Goal: Transaction & Acquisition: Purchase product/service

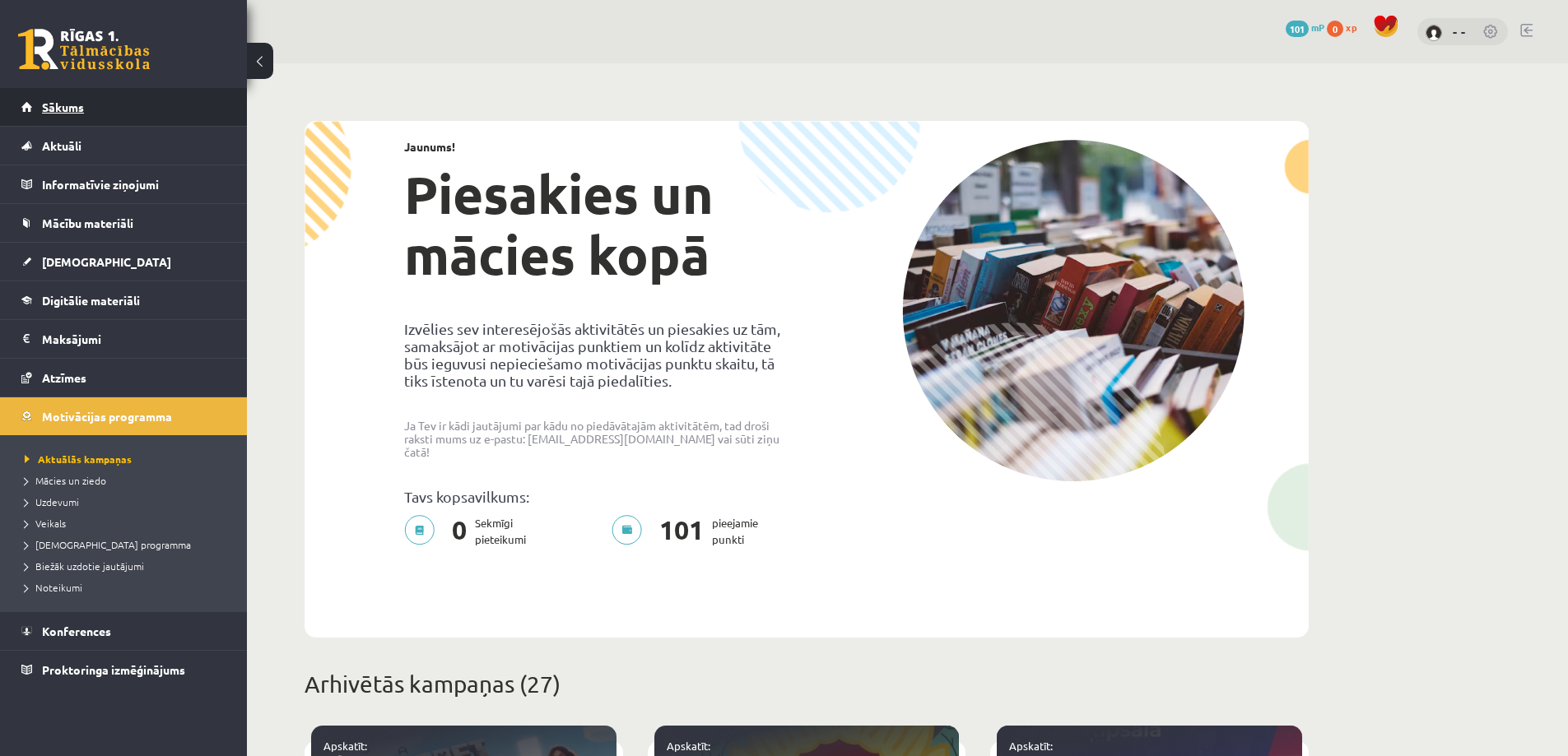
click at [98, 110] on link "Sākums" at bounding box center [124, 107] width 205 height 38
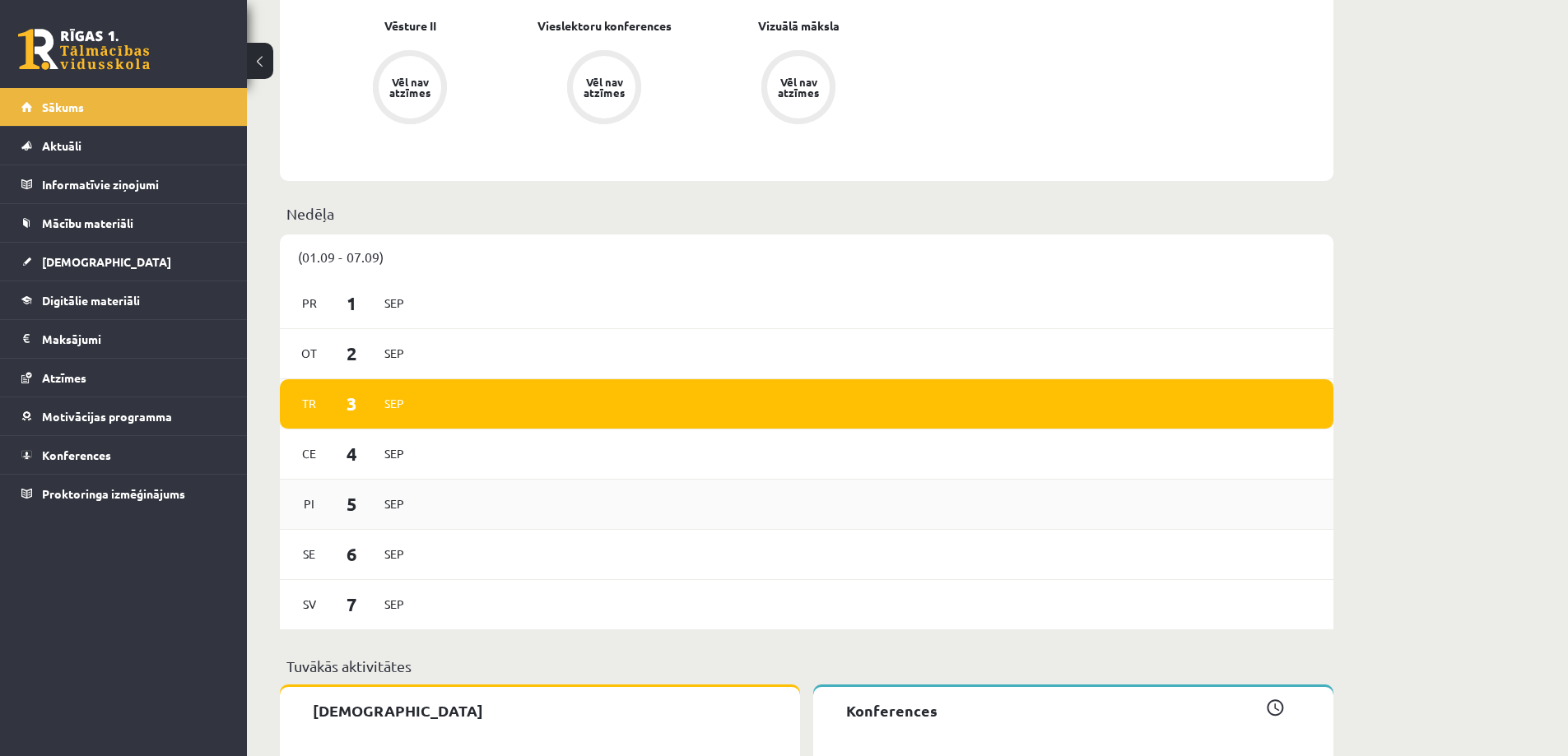
scroll to position [2023, 0]
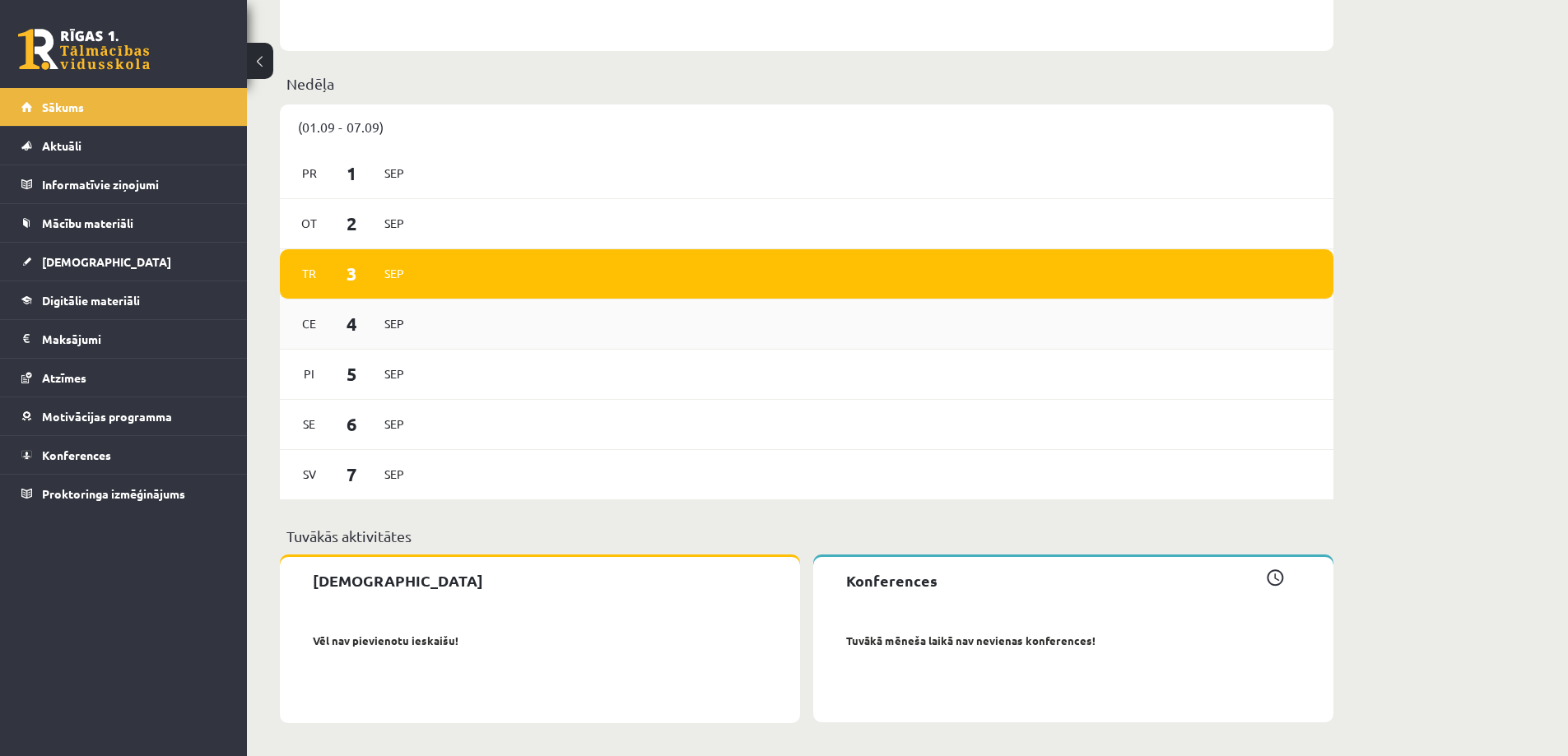
click at [433, 323] on div "Ce 4 Sep" at bounding box center [807, 324] width 1054 height 50
click at [398, 325] on span "Sep" at bounding box center [393, 323] width 34 height 26
click at [477, 329] on div "Ce 4 Sep" at bounding box center [807, 324] width 1054 height 50
click at [356, 322] on span "4" at bounding box center [352, 323] width 51 height 28
click at [136, 118] on link "Sākums" at bounding box center [124, 107] width 205 height 38
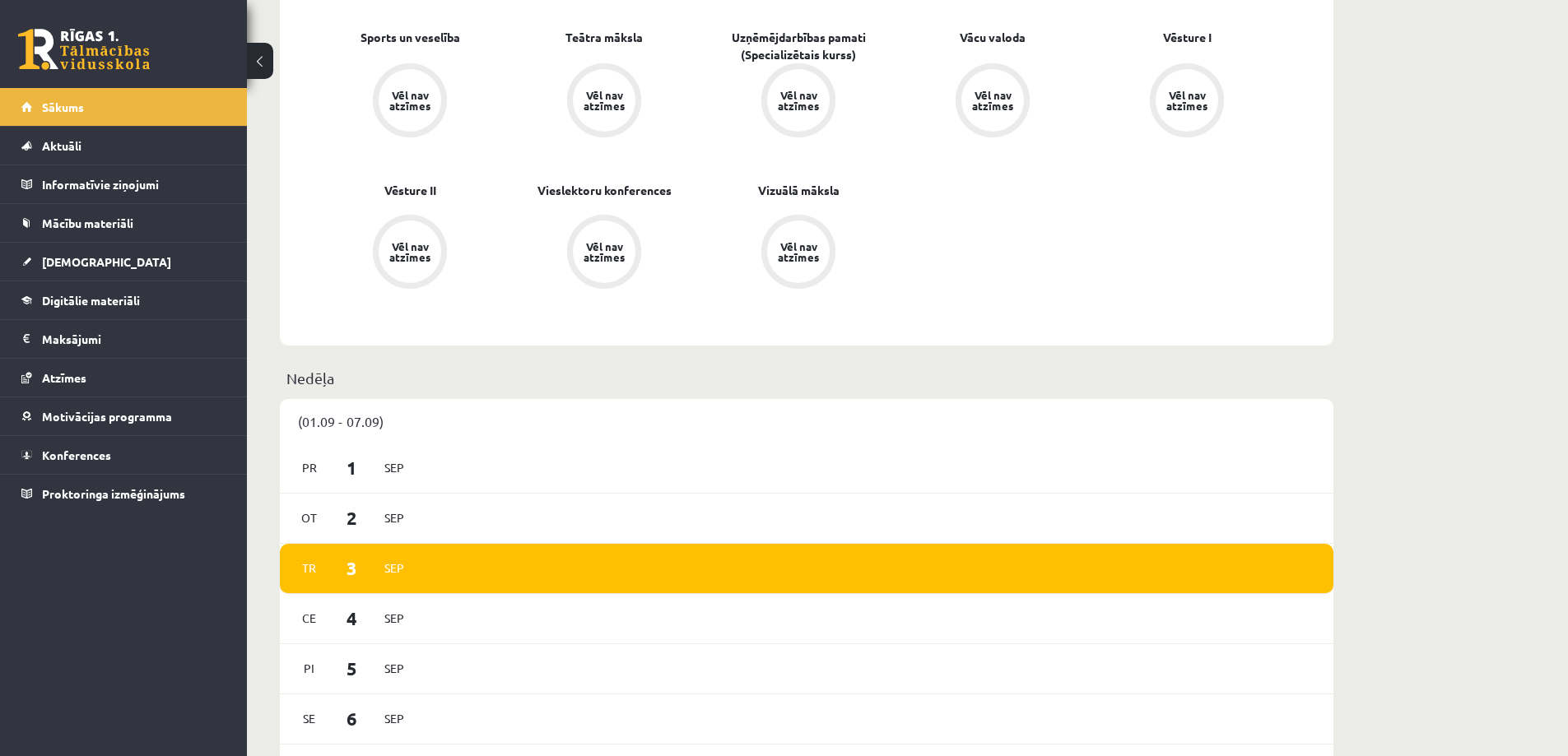
scroll to position [2023, 0]
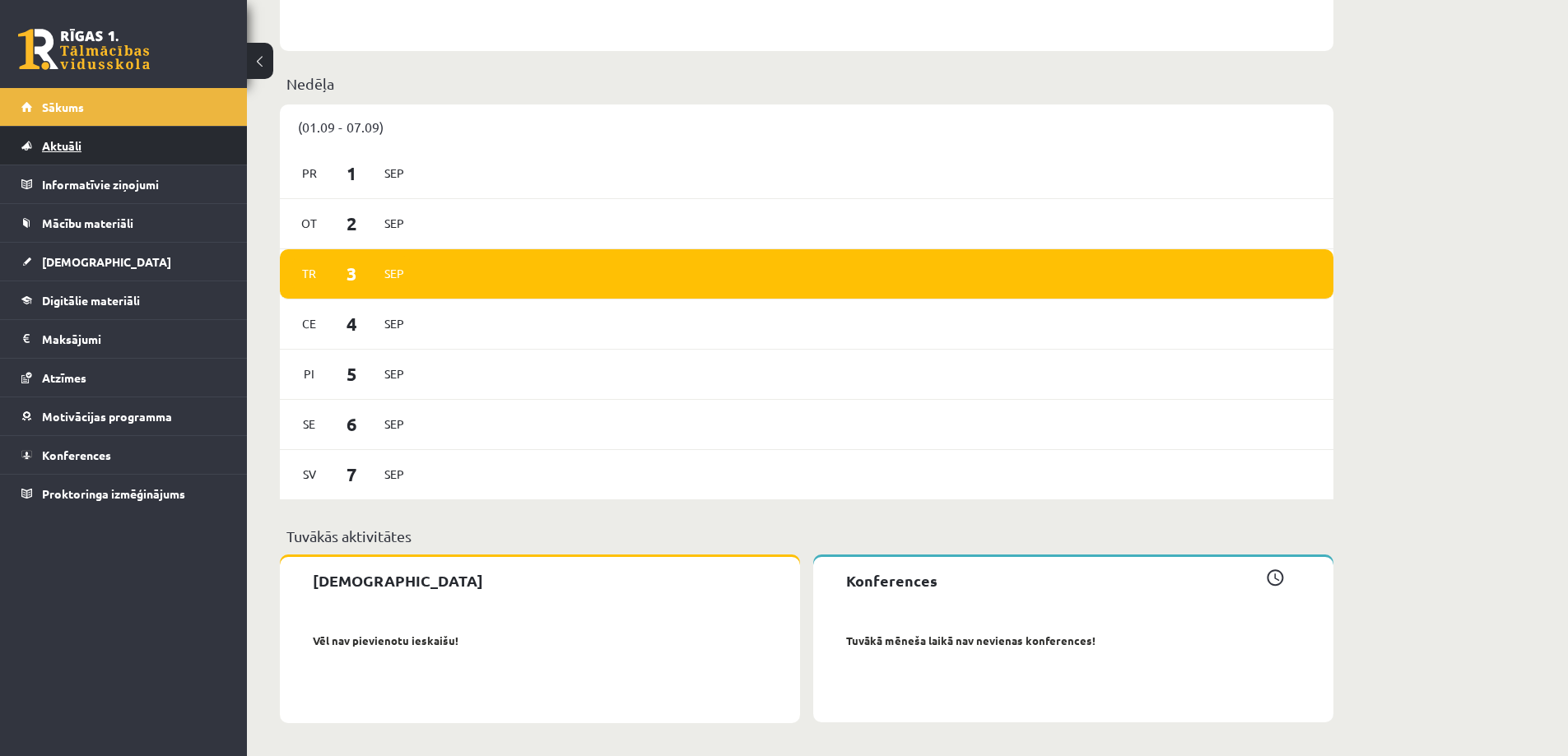
click at [116, 144] on link "Aktuāli" at bounding box center [124, 145] width 205 height 38
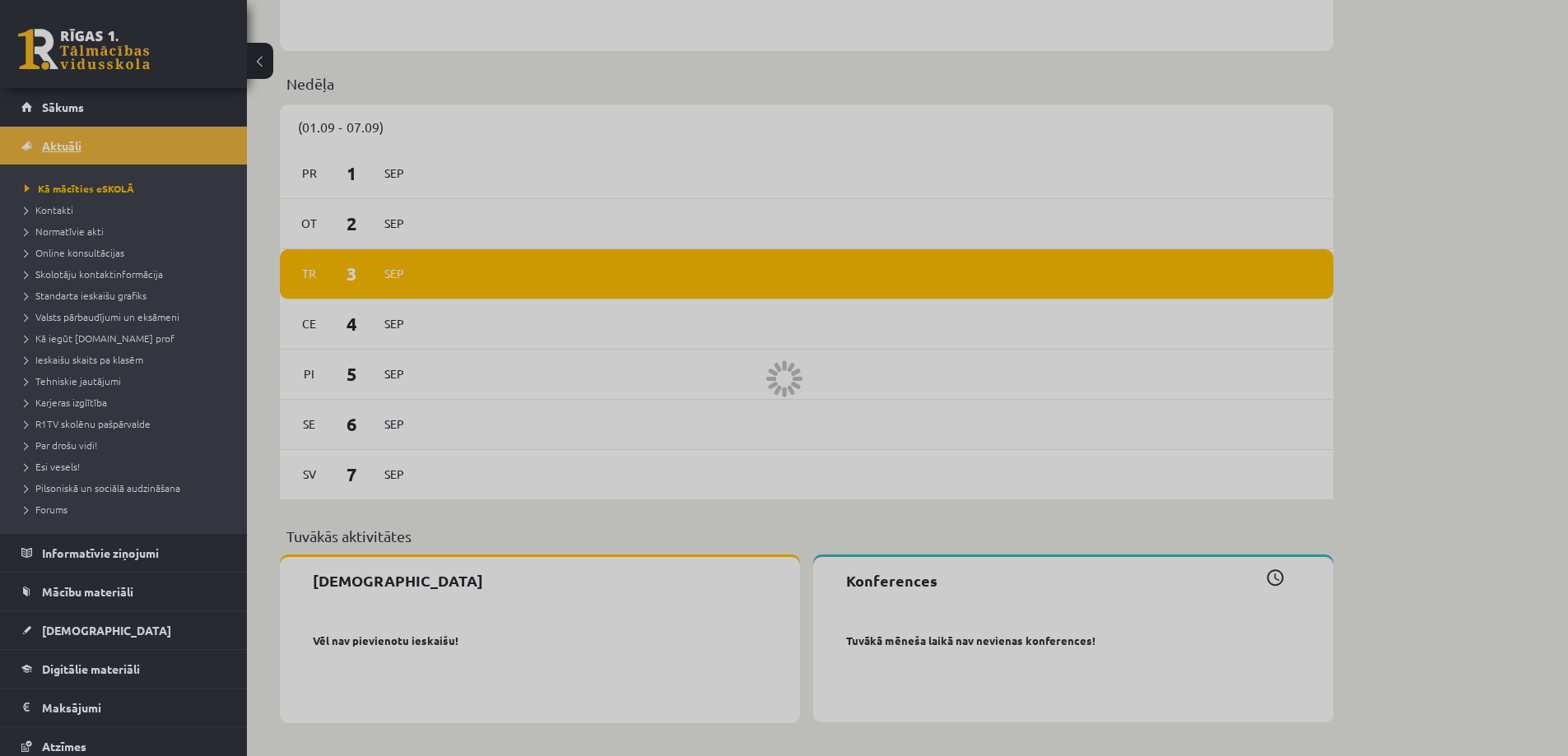
scroll to position [1035, 0]
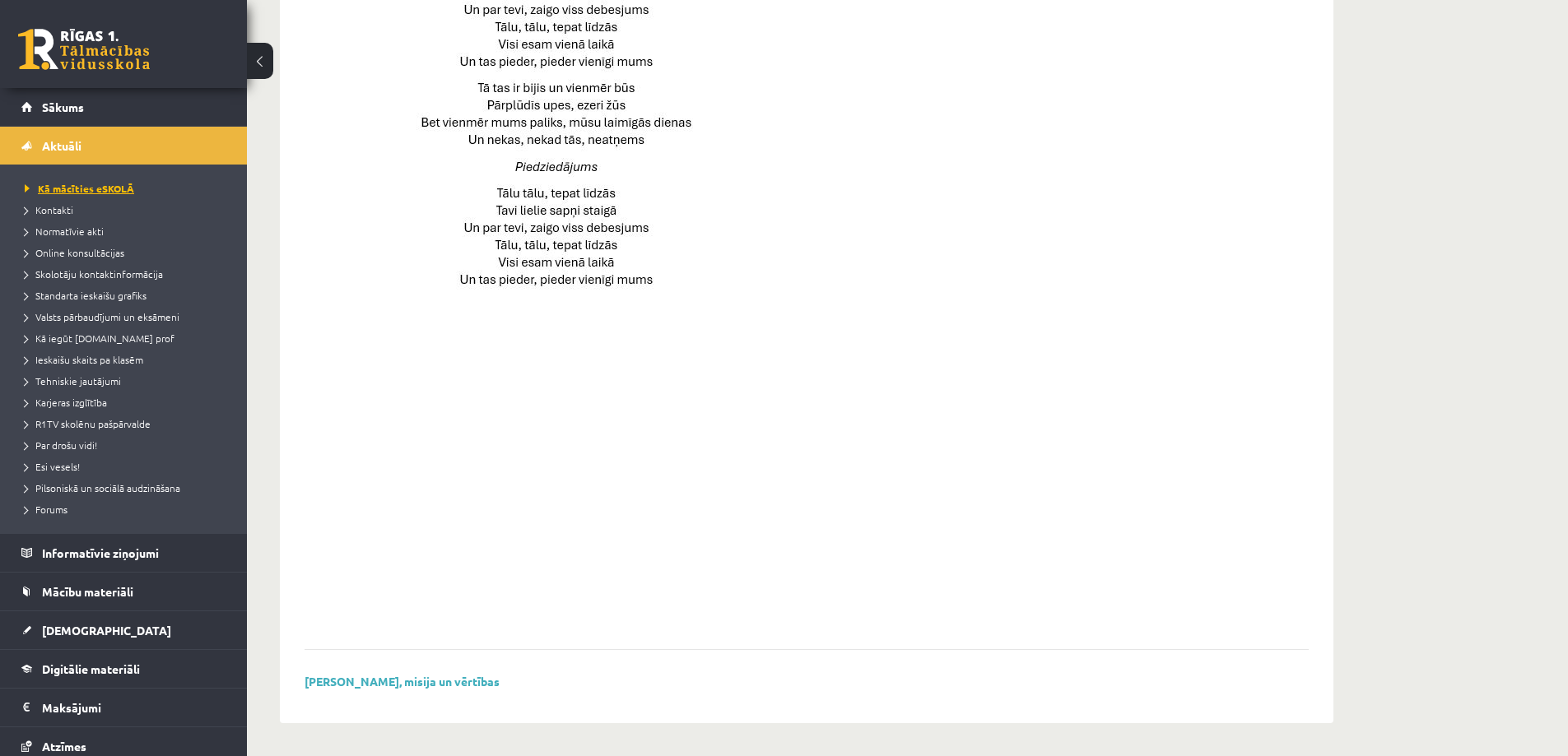
click at [85, 188] on span "Kā mācīties eSKOLĀ" at bounding box center [79, 188] width 109 height 13
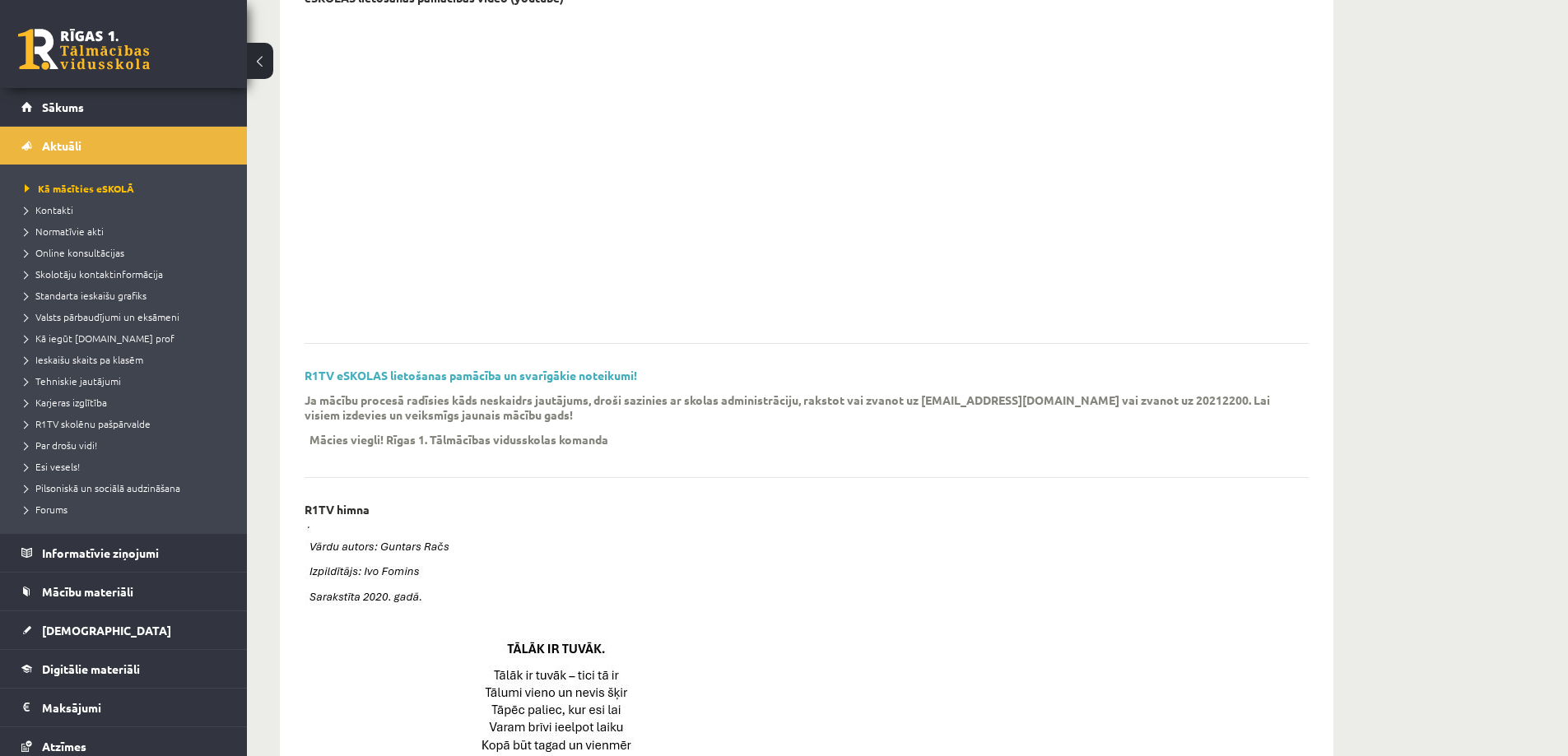
scroll to position [48, 0]
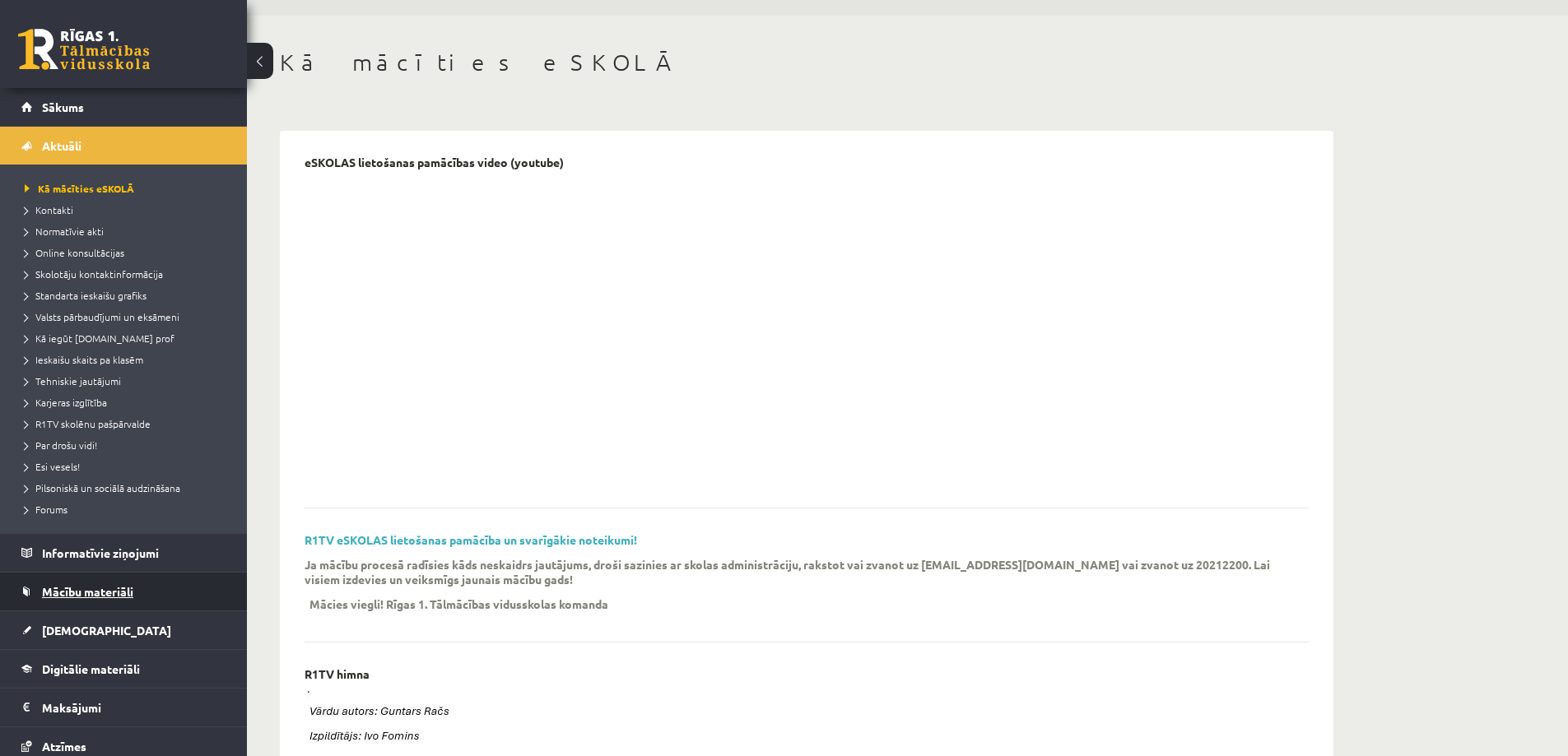
click at [187, 579] on link "Mācību materiāli" at bounding box center [124, 591] width 205 height 38
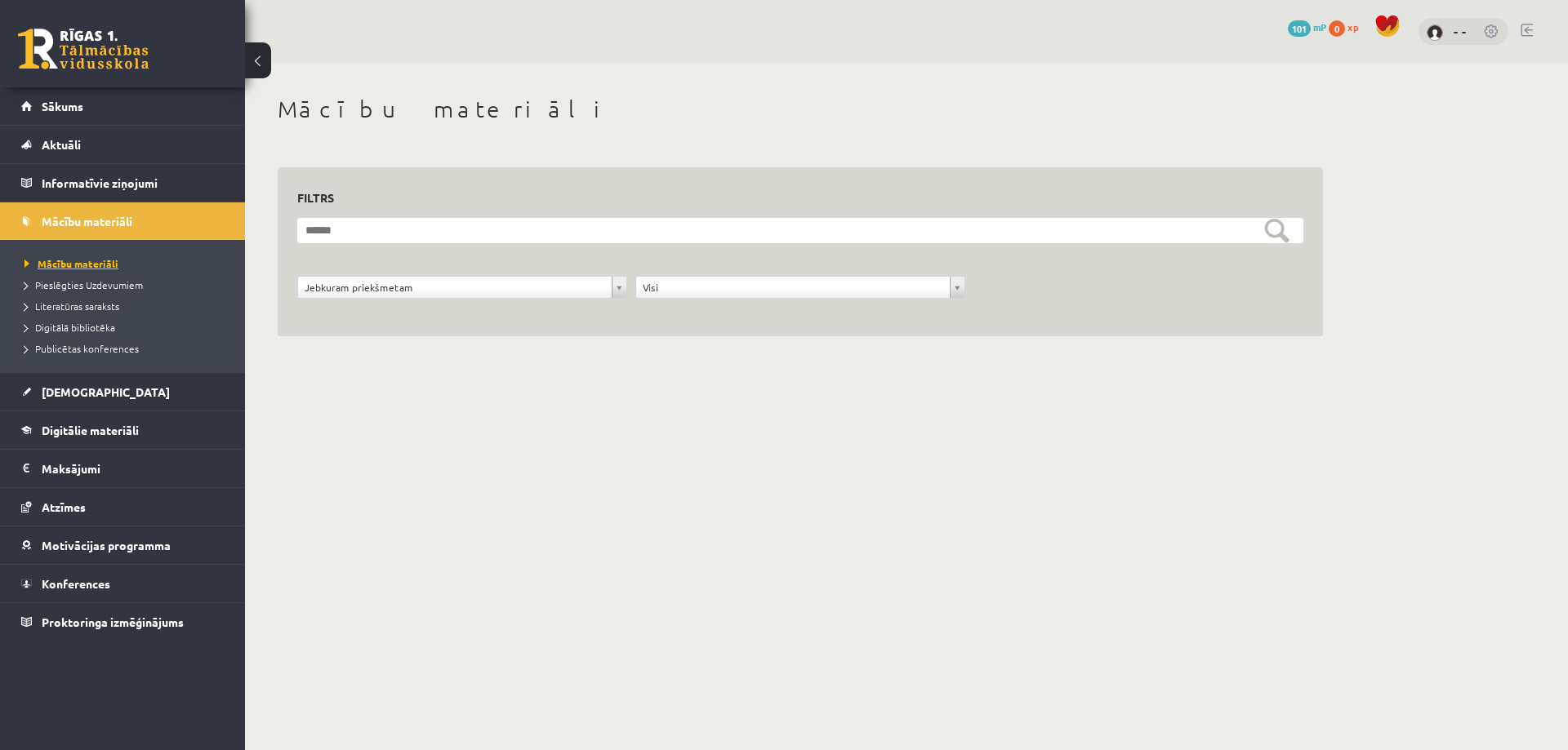
click at [80, 265] on span "Mācību materiāli" at bounding box center [72, 264] width 94 height 13
click at [78, 270] on link "Mācību materiāli" at bounding box center [127, 264] width 204 height 15
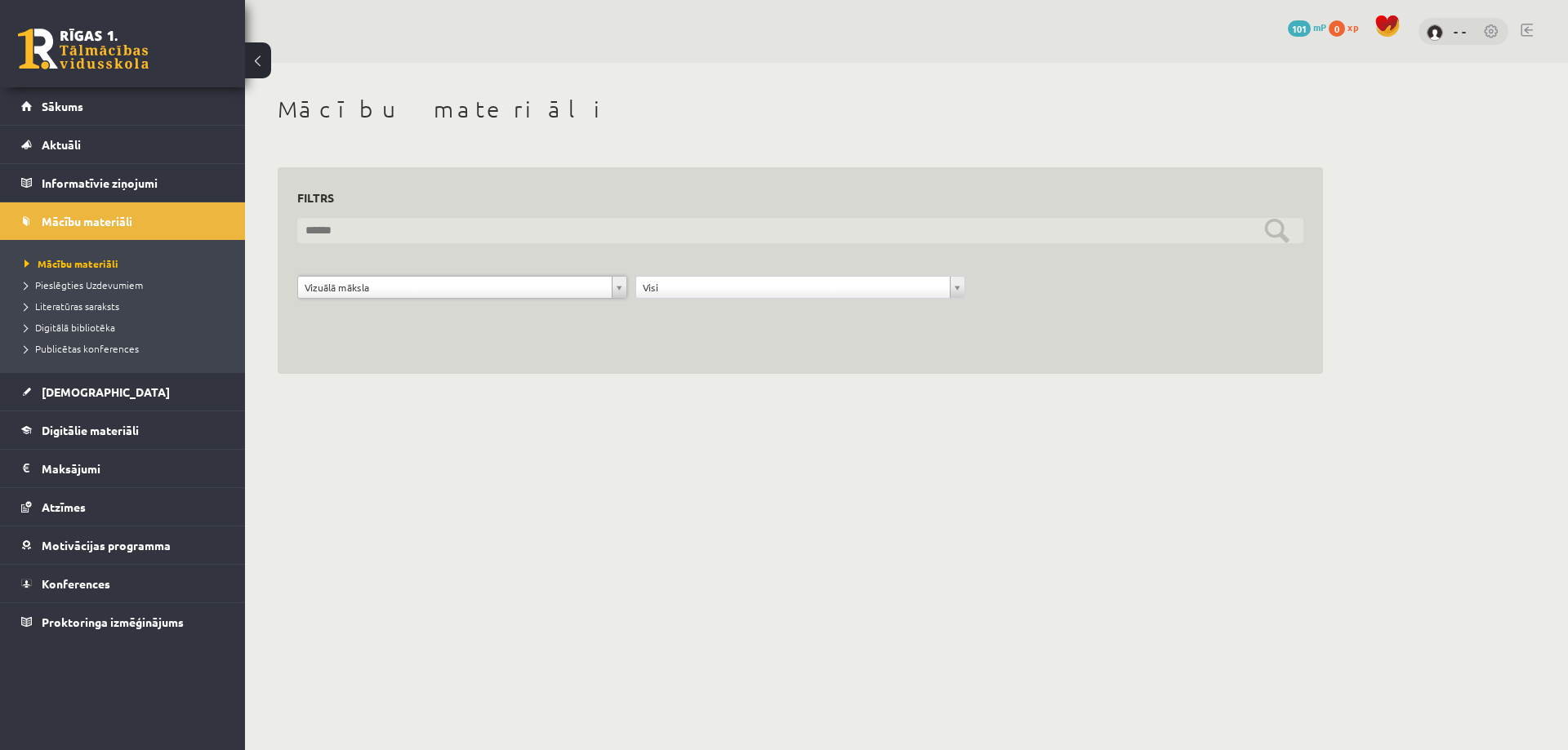
click at [1275, 231] on input "text" at bounding box center [800, 231] width 1006 height 26
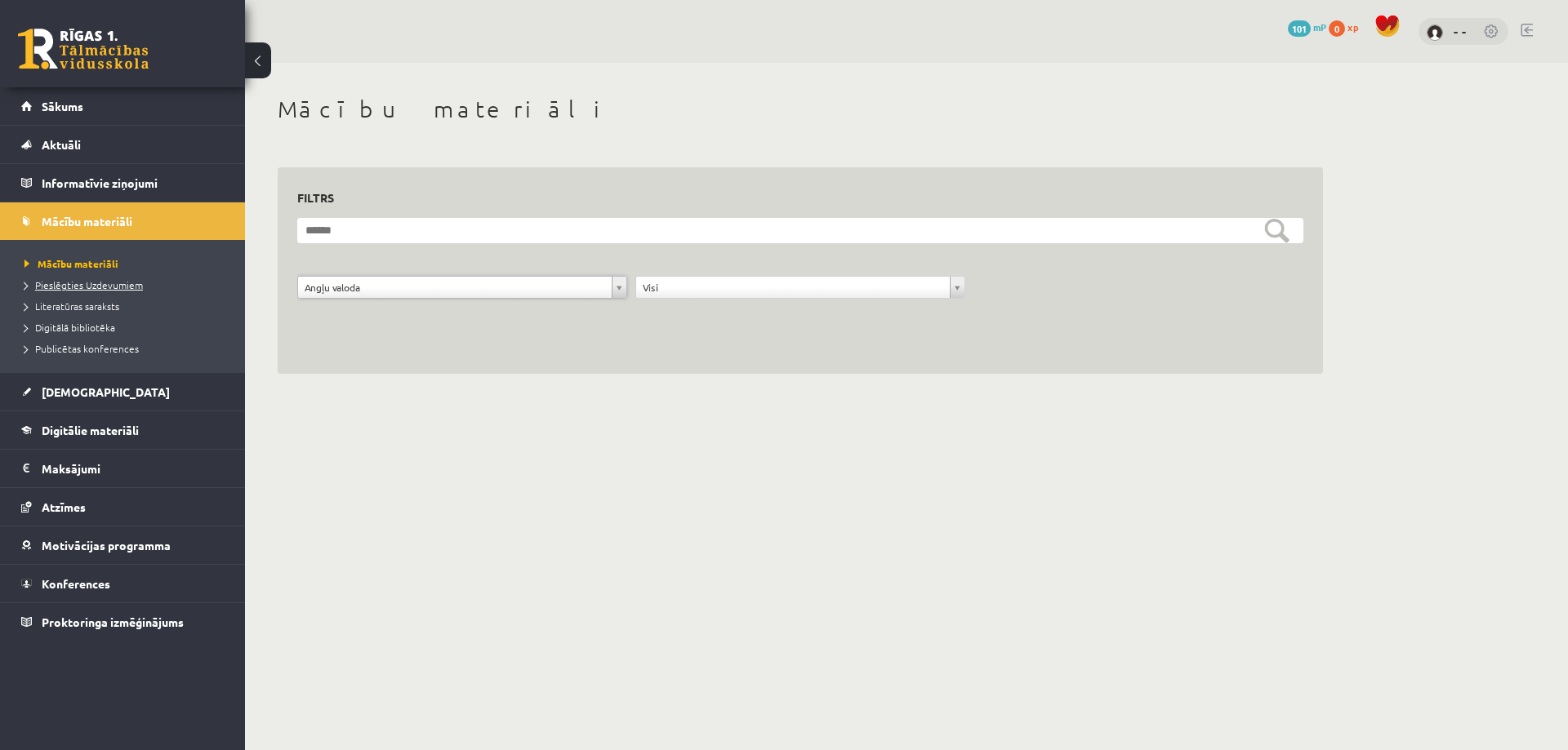
click at [116, 287] on span "Pieslēgties Uzdevumiem" at bounding box center [84, 285] width 118 height 13
click at [110, 114] on link "Sākums" at bounding box center [123, 106] width 203 height 37
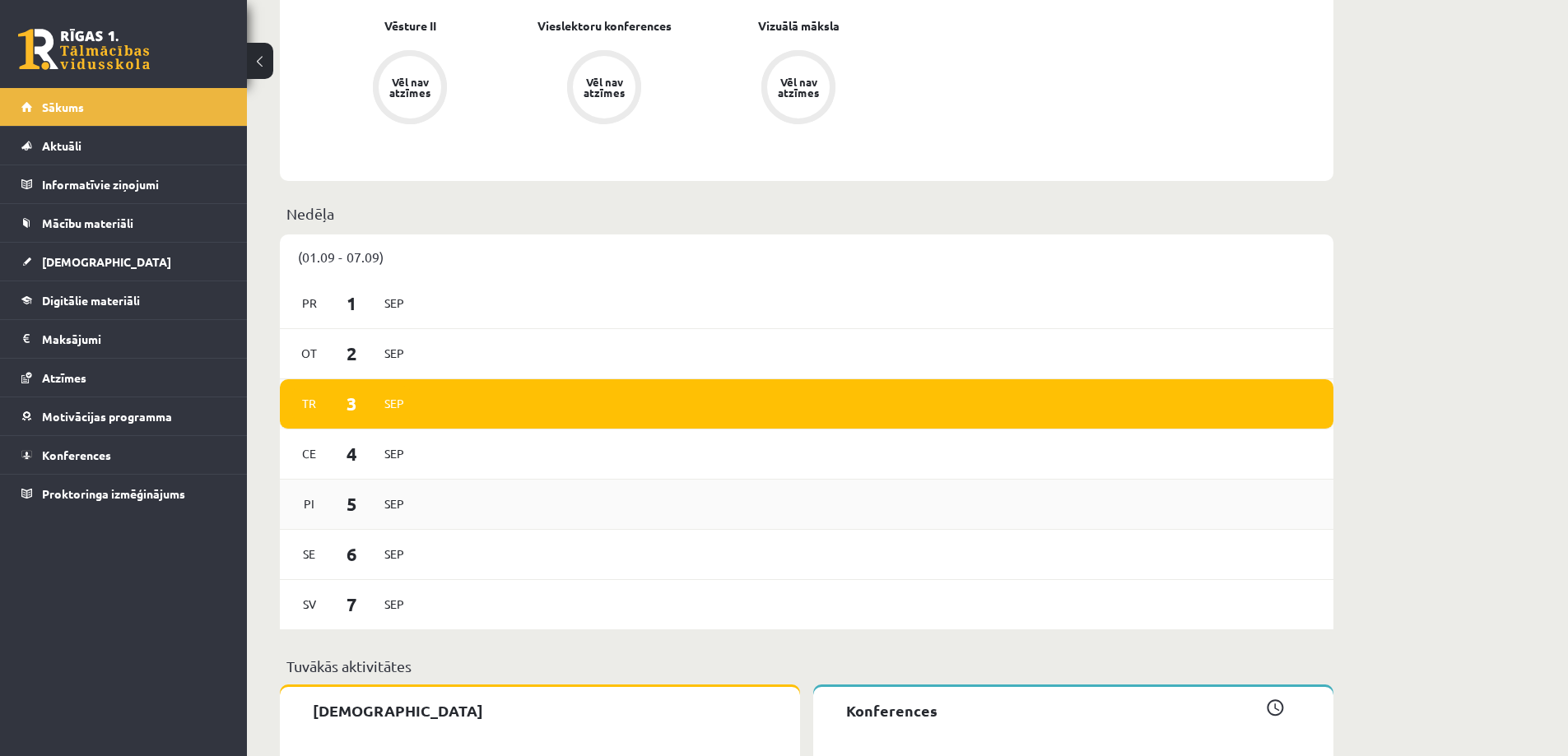
scroll to position [2023, 0]
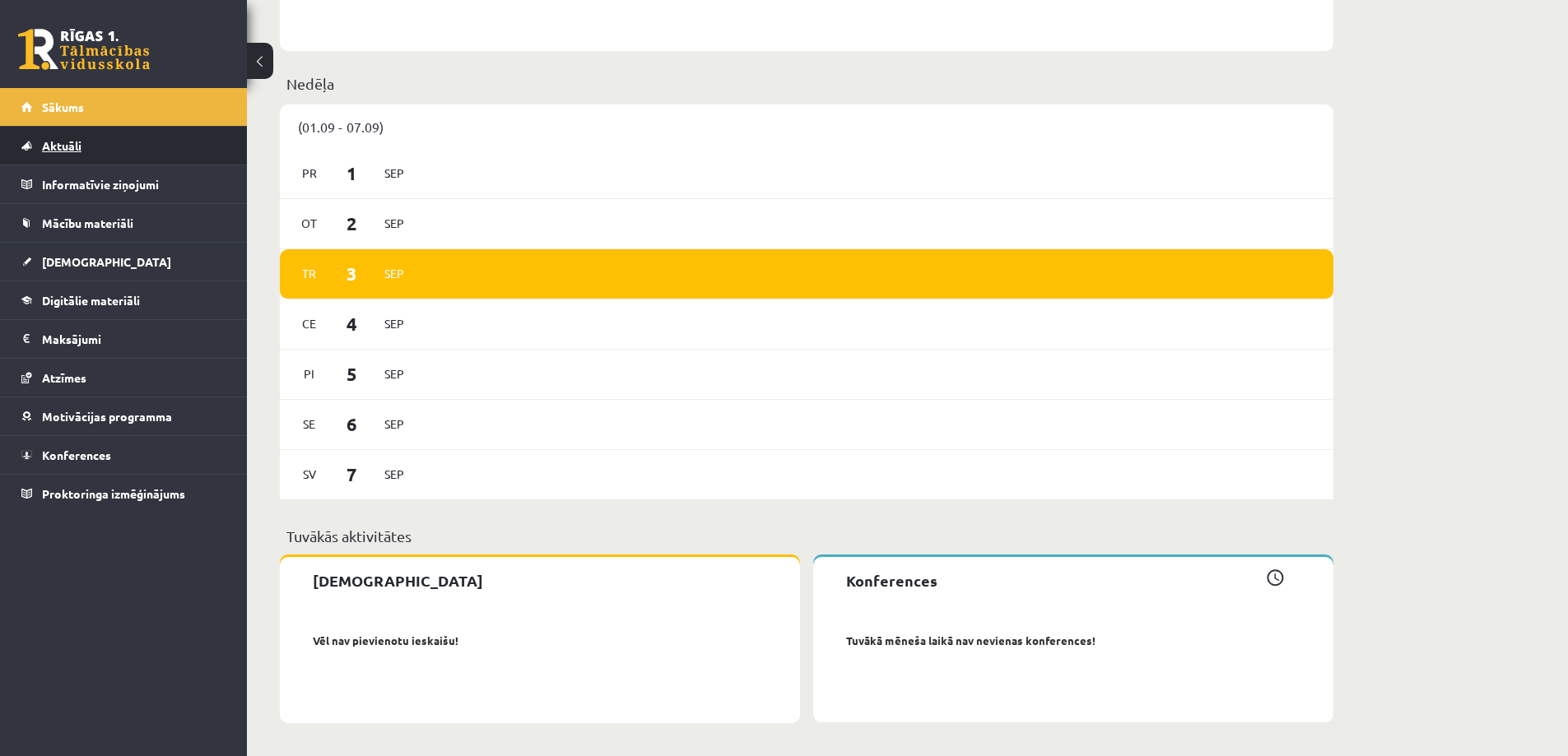
click at [128, 147] on link "Aktuāli" at bounding box center [124, 145] width 205 height 38
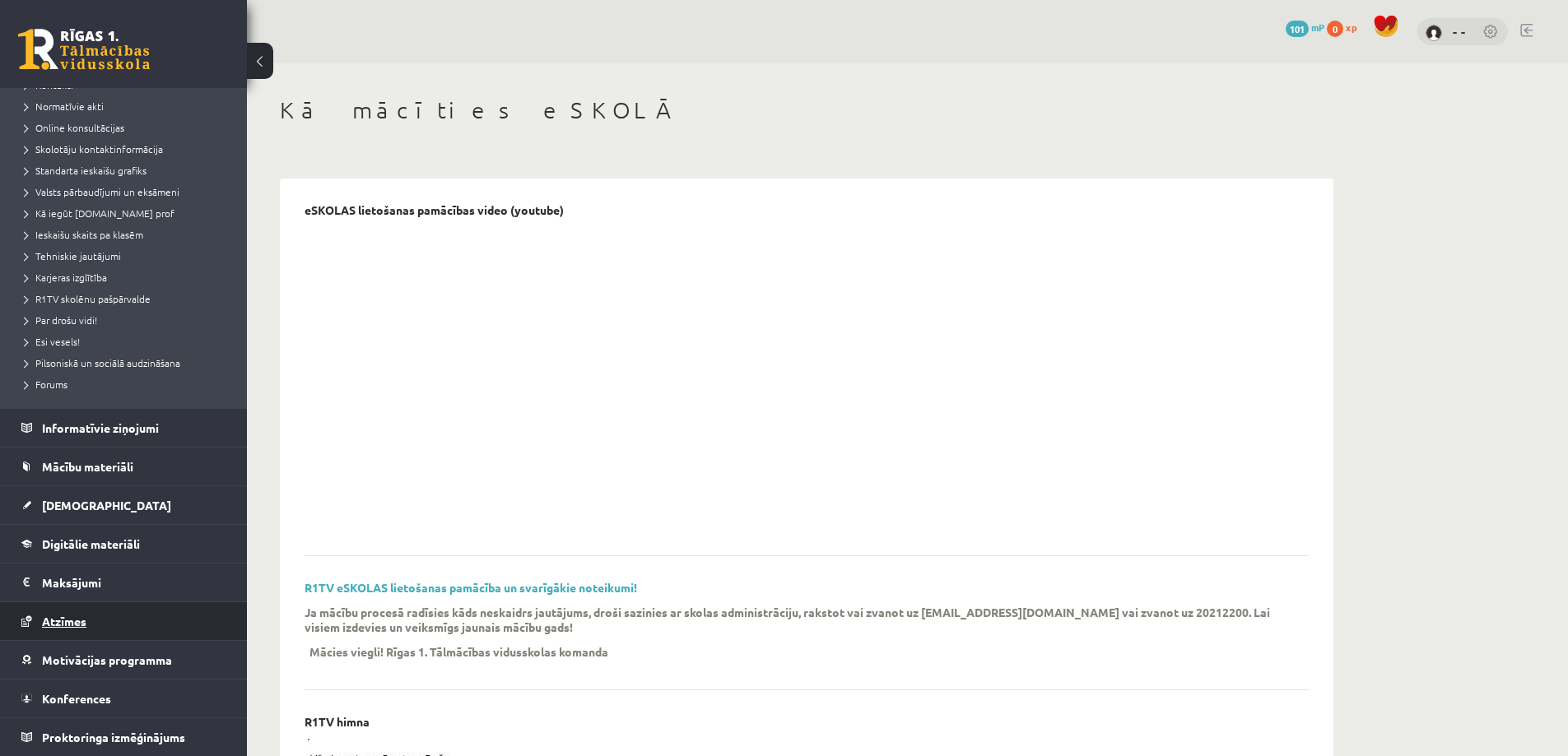
scroll to position [164, 0]
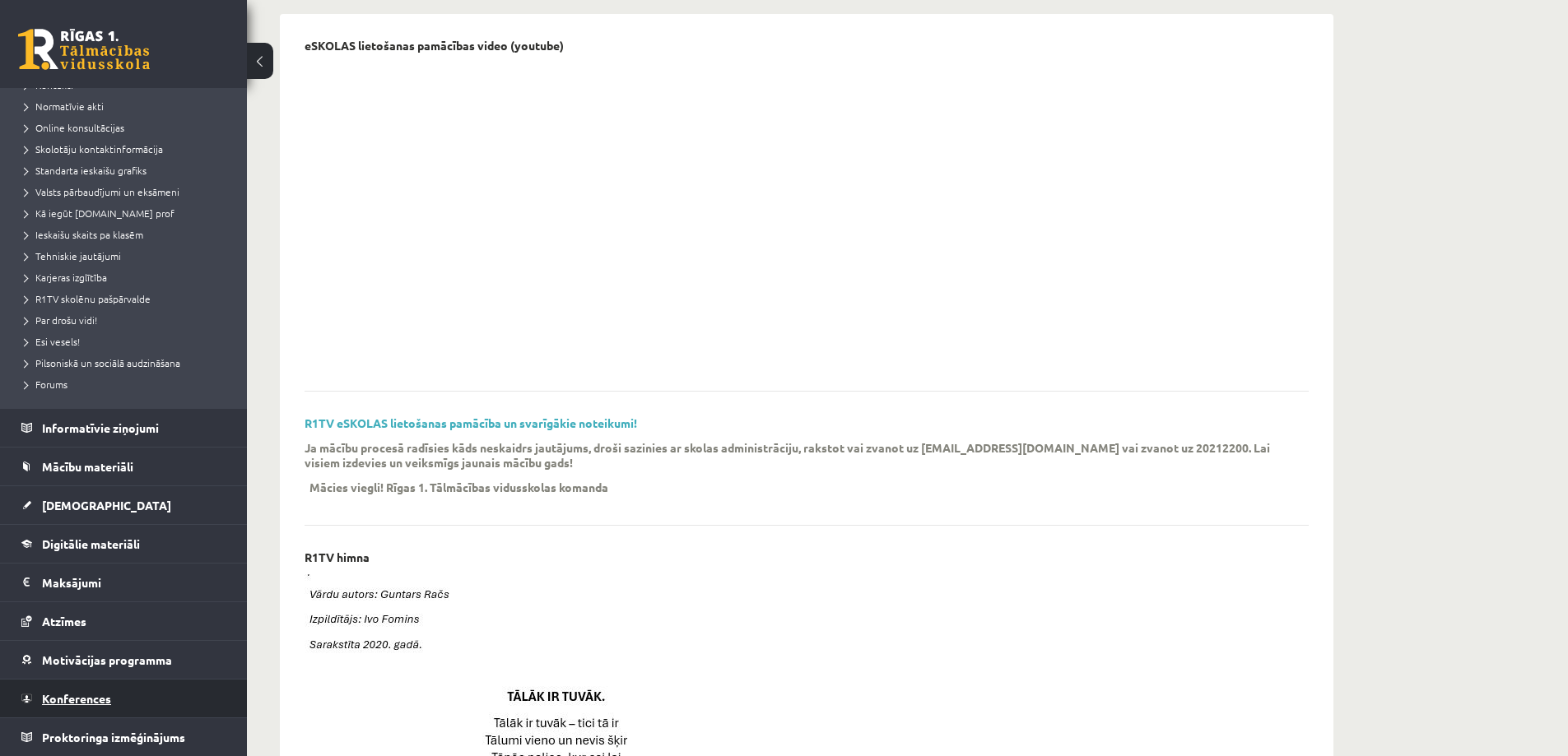
click at [158, 694] on link "Konferences" at bounding box center [124, 698] width 205 height 38
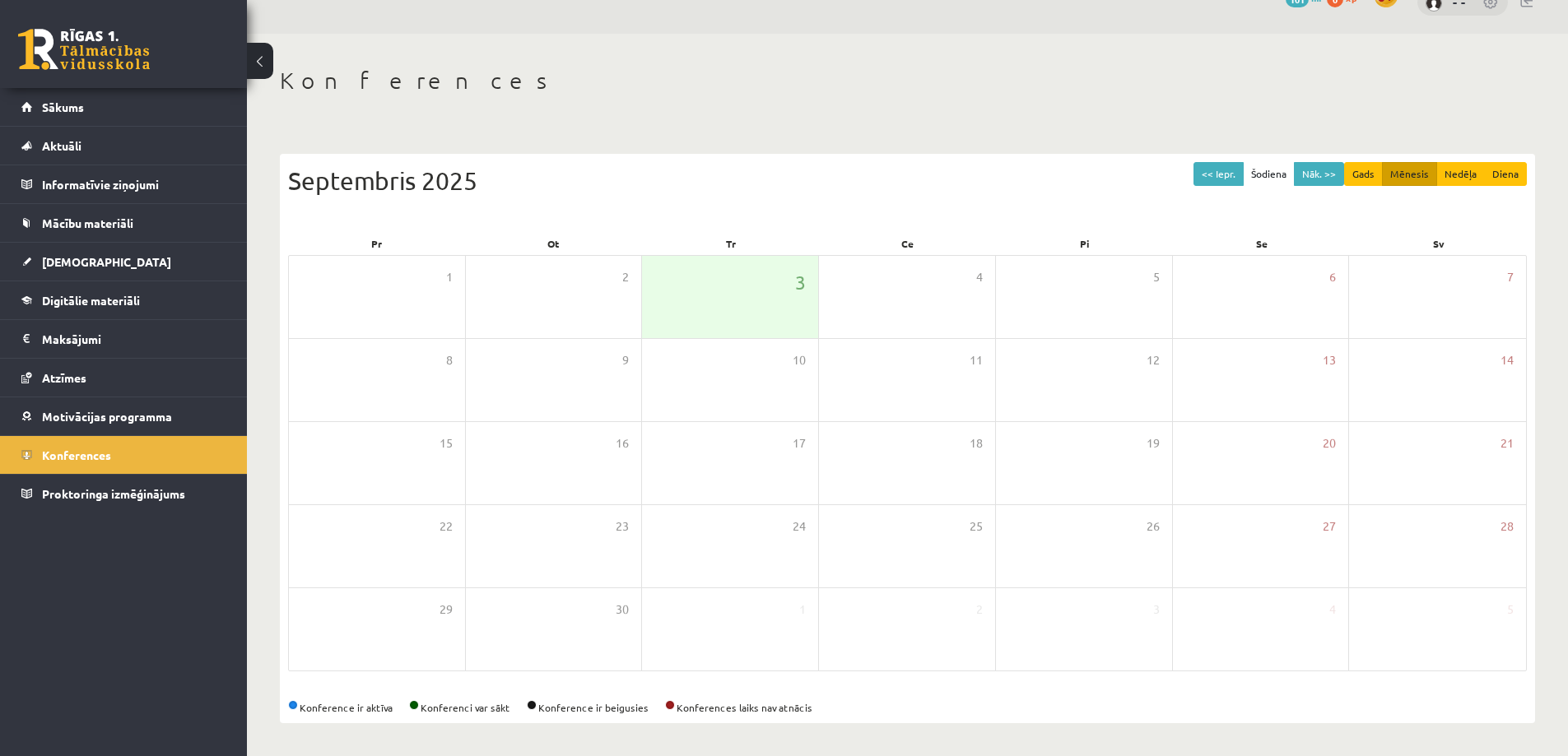
scroll to position [30, 0]
click at [1323, 178] on button "Nāk. >>" at bounding box center [1319, 174] width 50 height 24
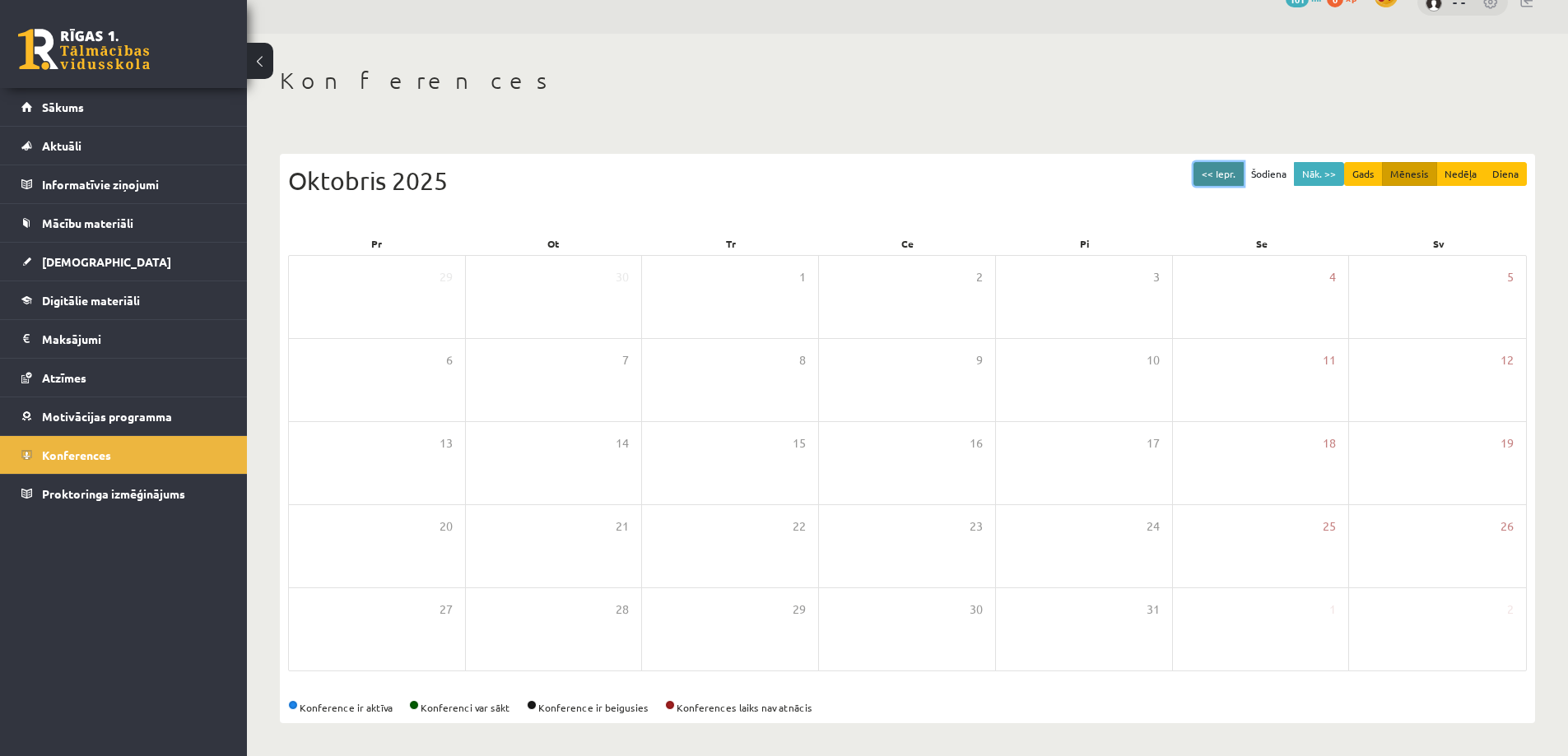
click at [1223, 180] on button "<< Iepr." at bounding box center [1219, 174] width 50 height 24
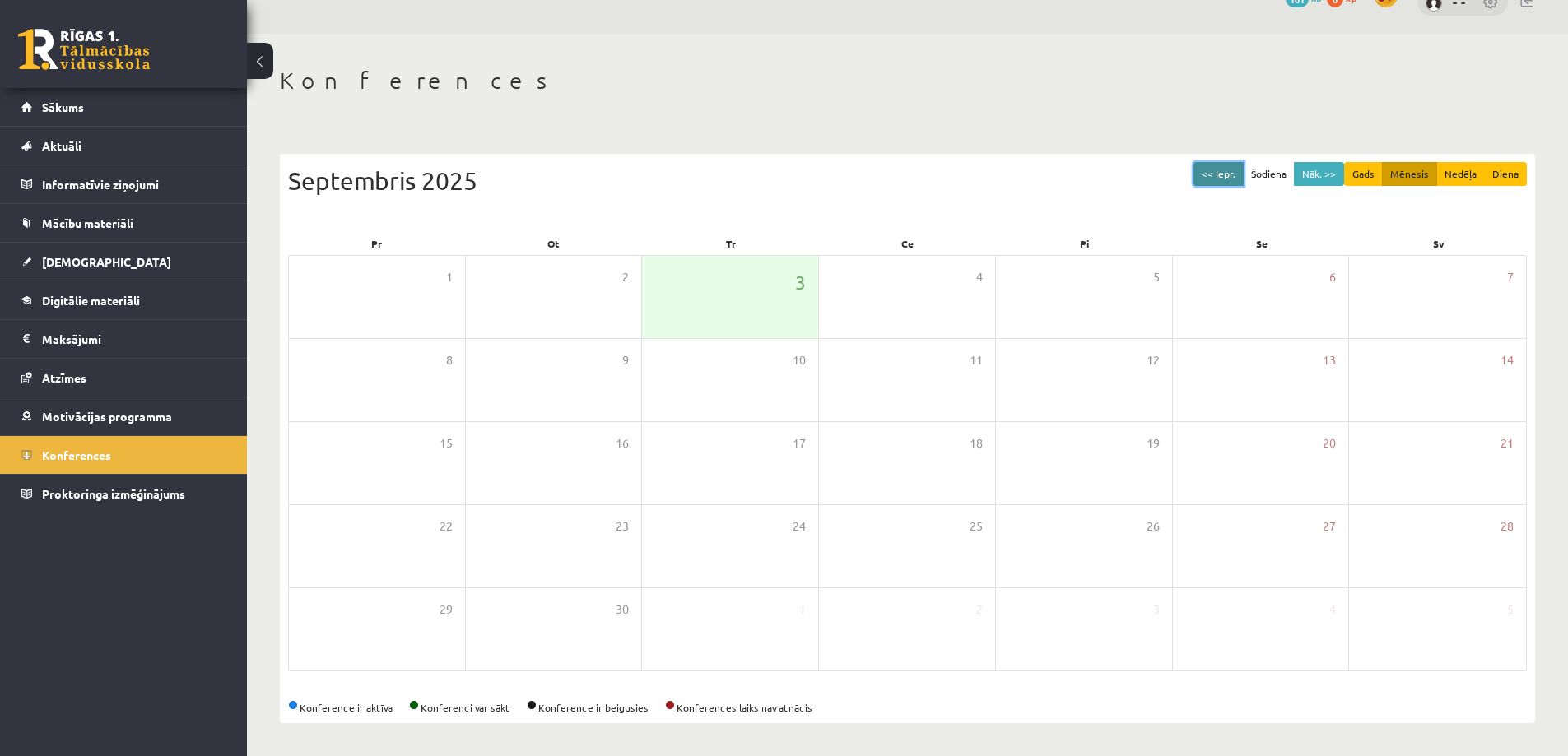
scroll to position [0, 0]
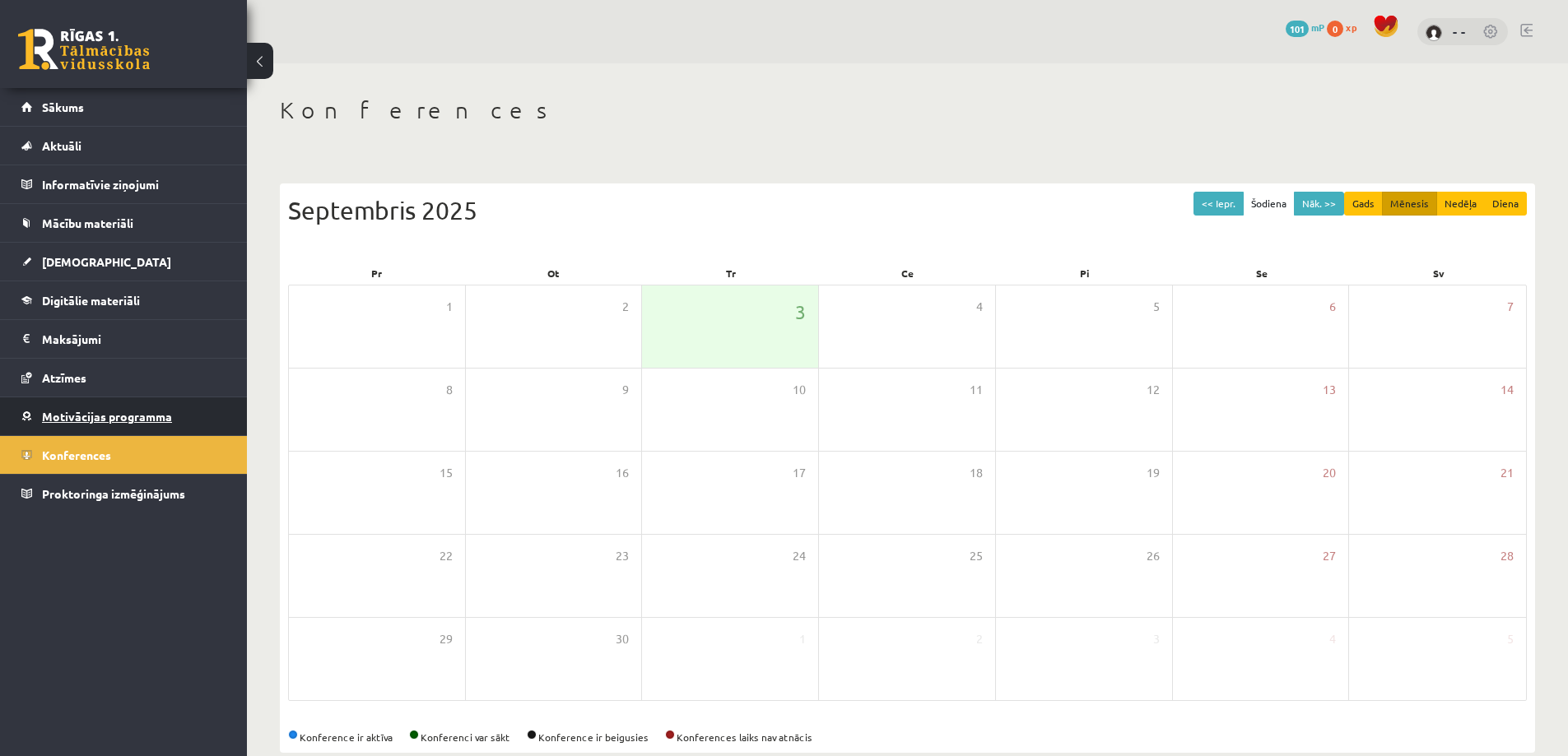
click at [153, 419] on span "Motivācijas programma" at bounding box center [107, 417] width 130 height 15
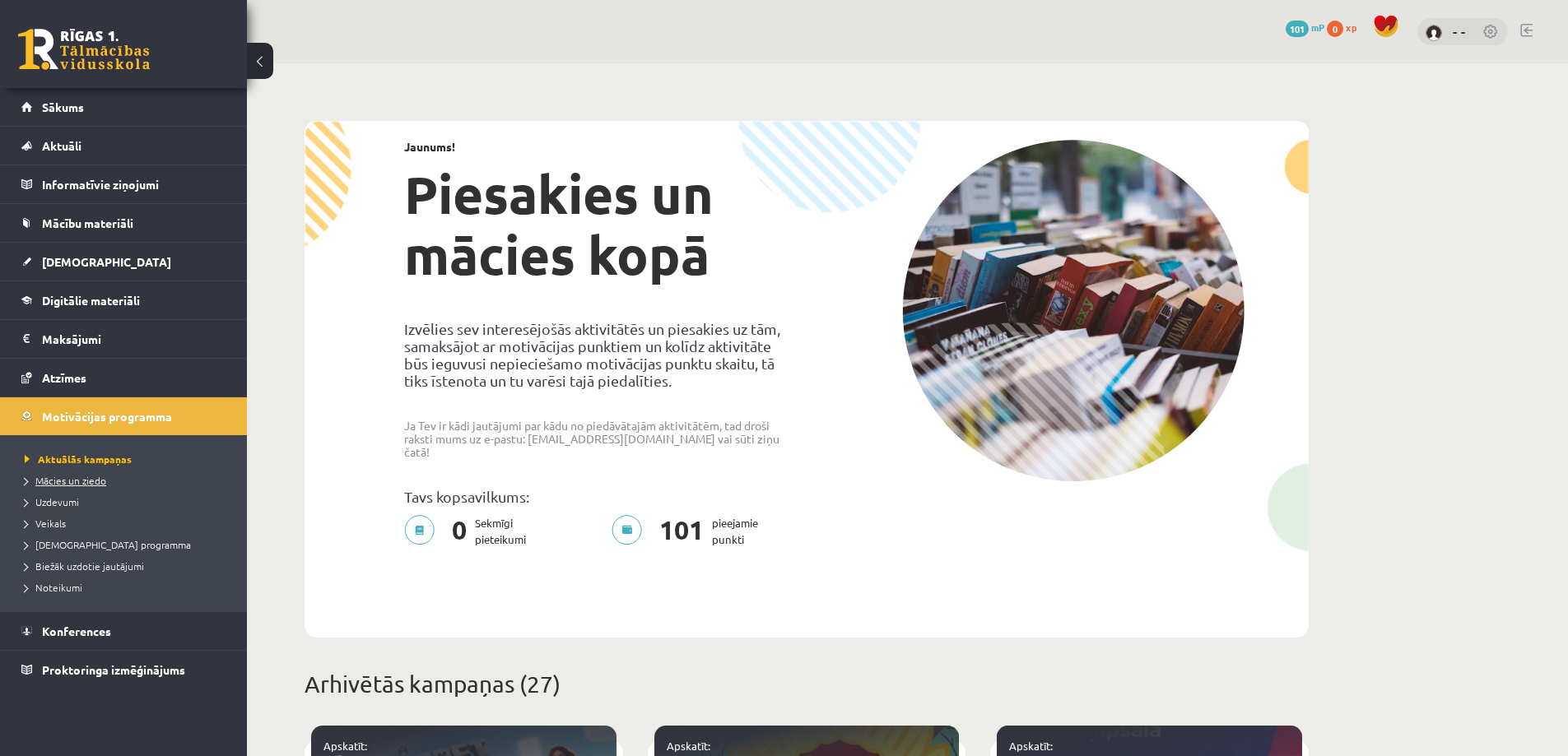
click at [96, 483] on span "Mācies un ziedo" at bounding box center [66, 481] width 82 height 13
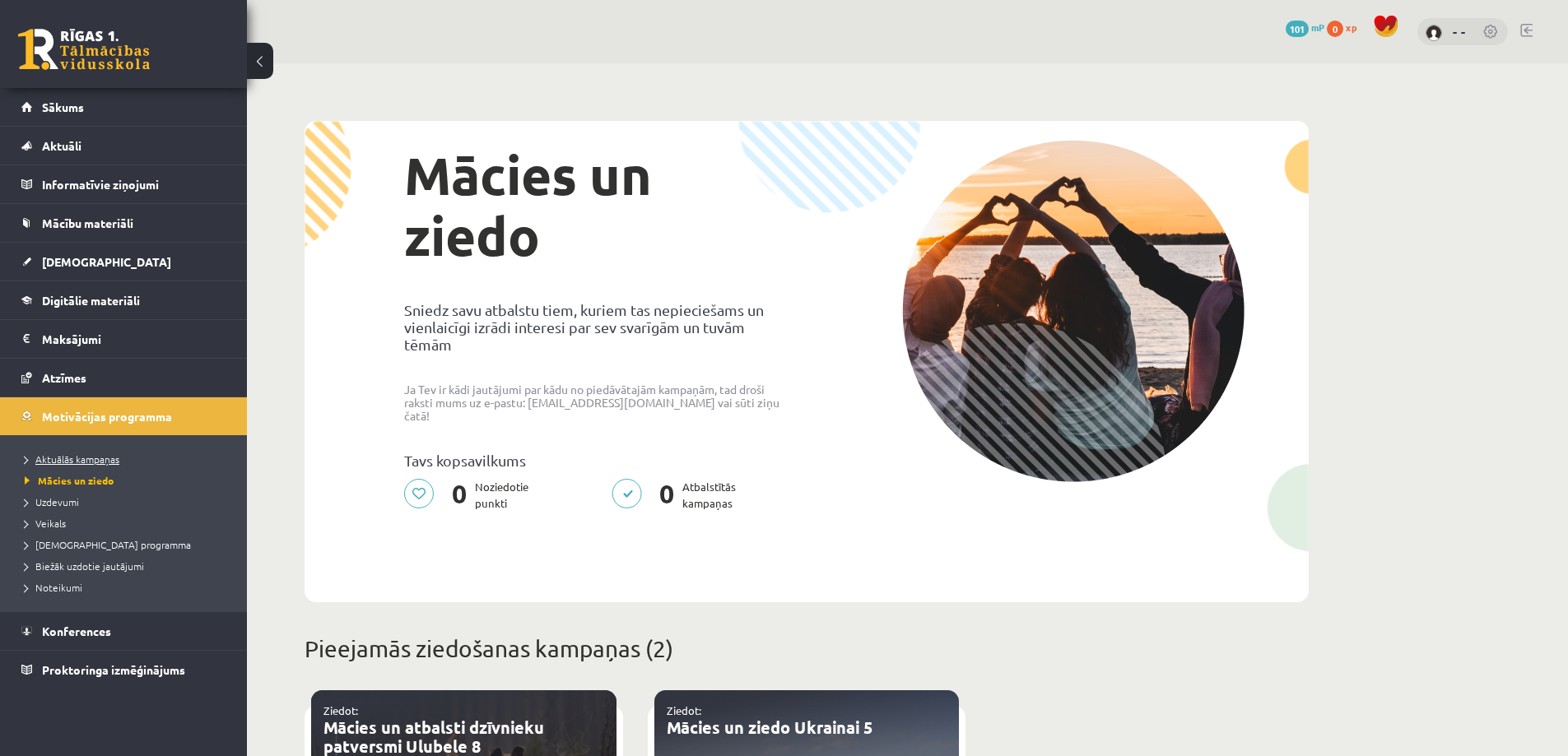
click at [97, 461] on span "Aktuālās kampaņas" at bounding box center [73, 459] width 95 height 13
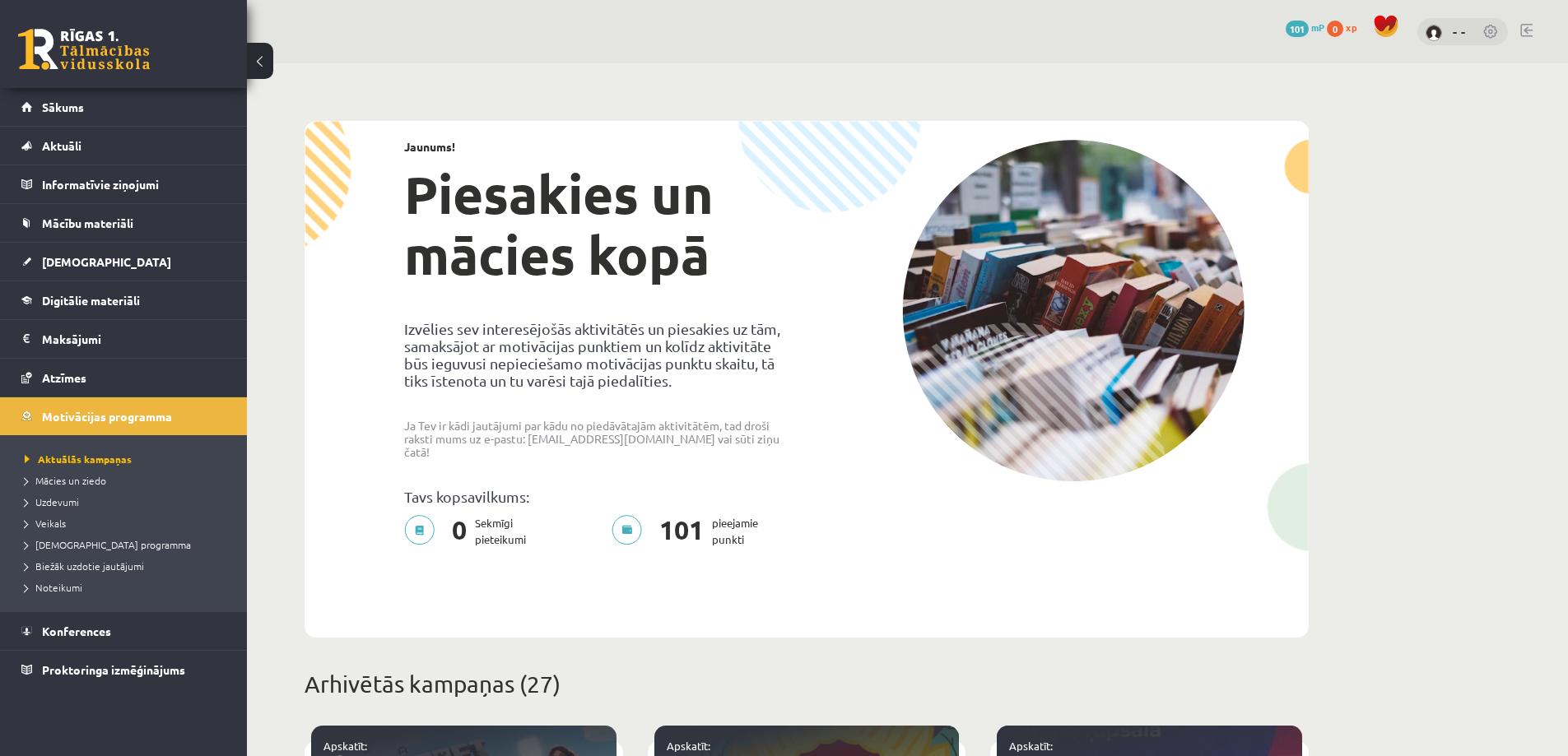
scroll to position [247, 0]
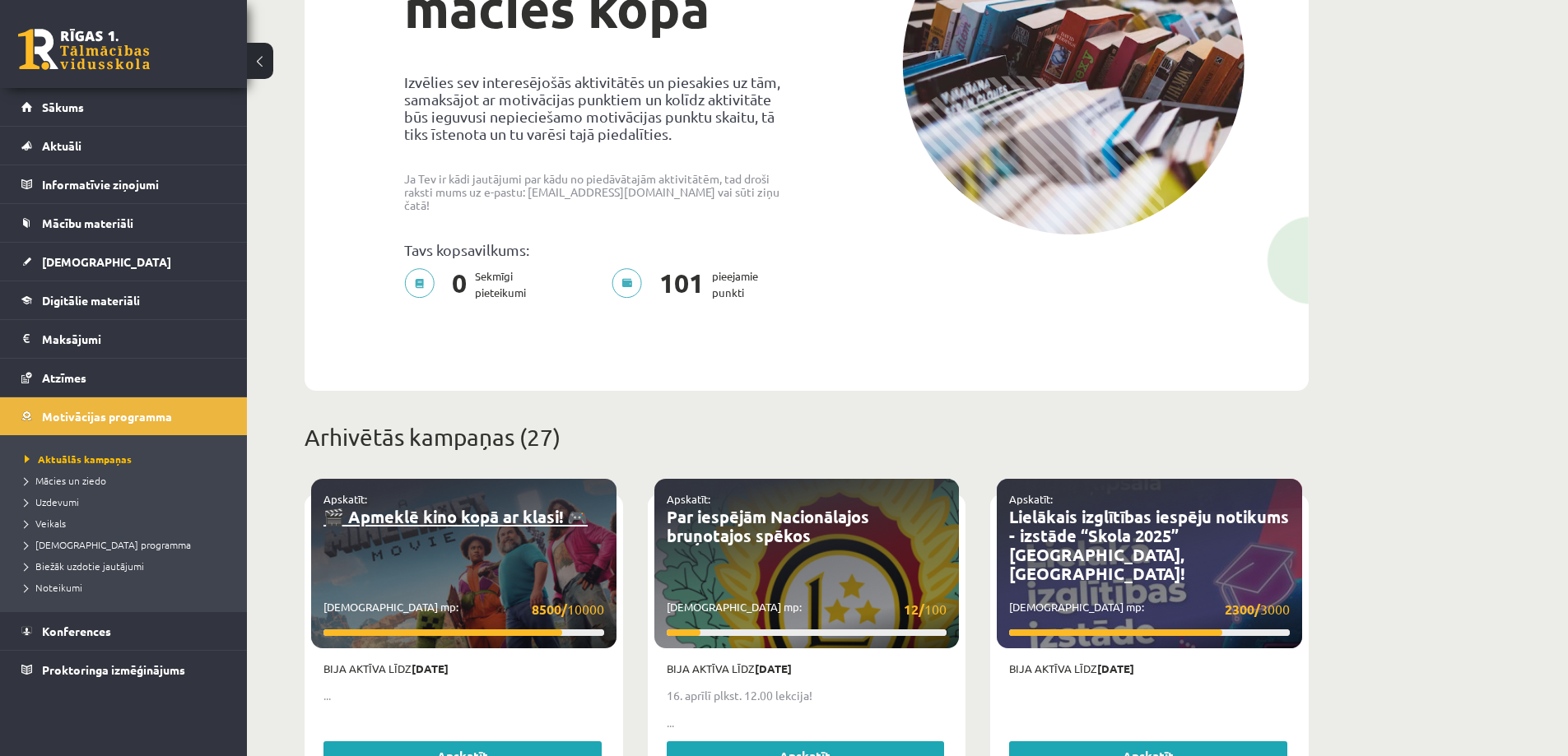
click at [491, 509] on link "🎬 Apmeklē kino kopā ar klasi! 🎮" at bounding box center [455, 517] width 264 height 22
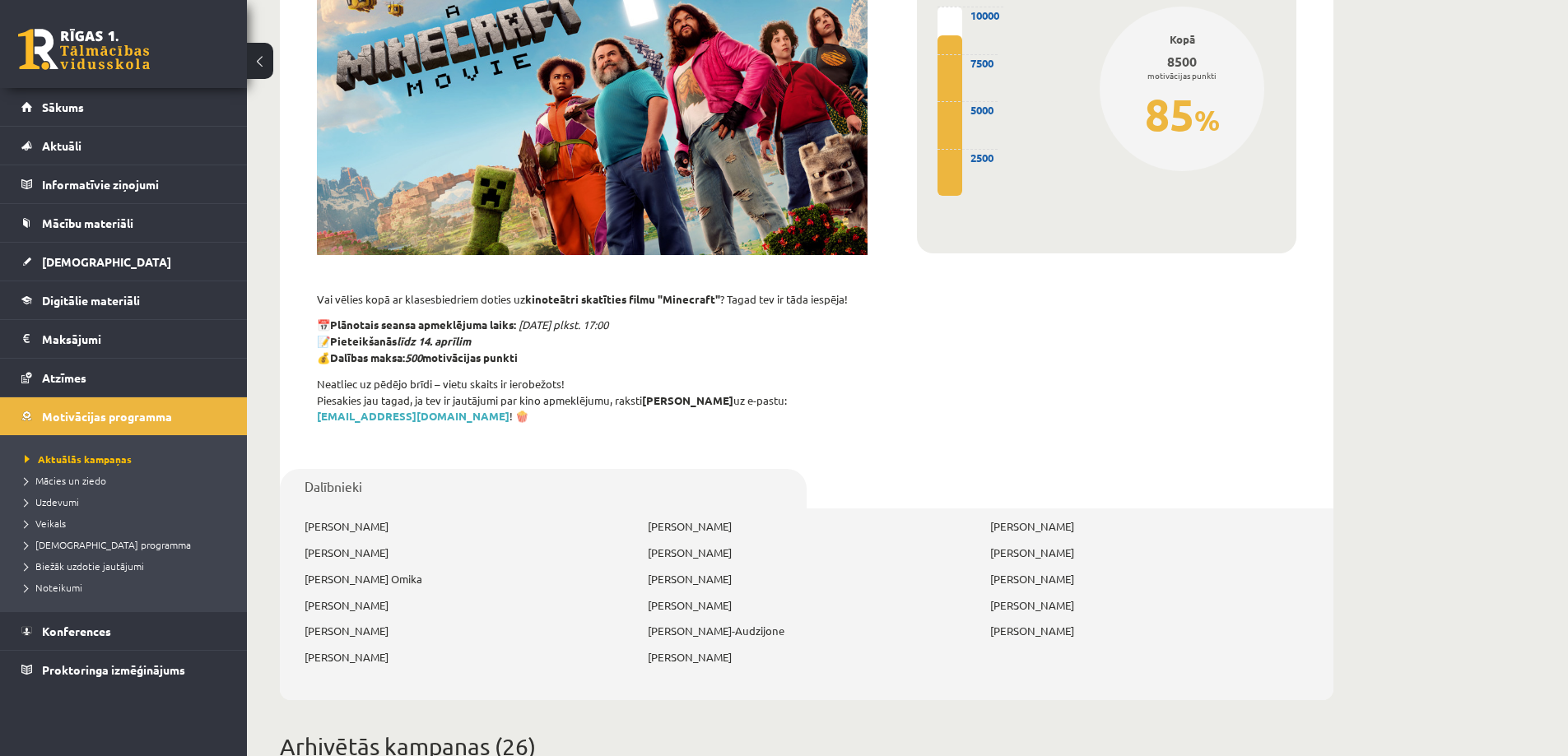
scroll to position [329, 0]
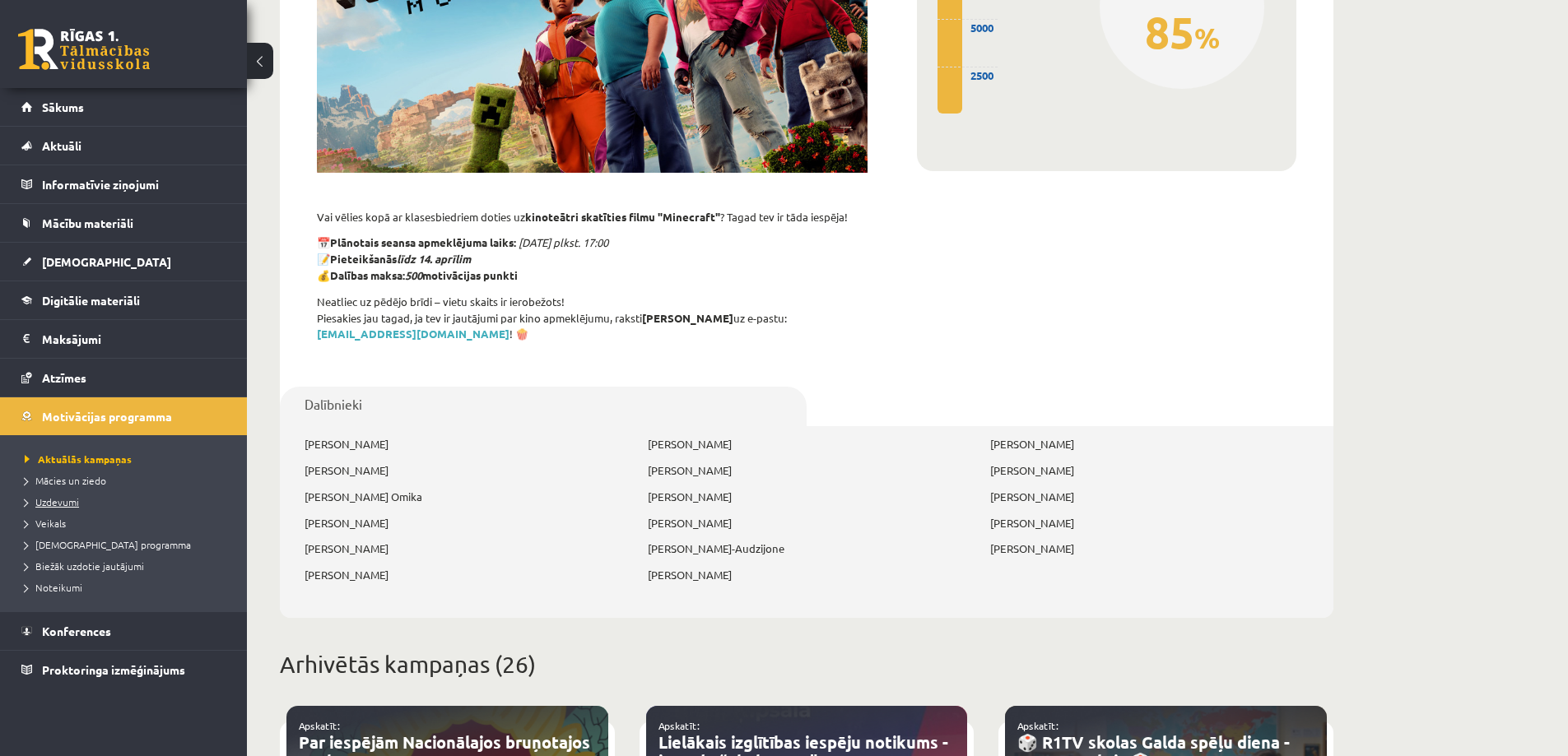
click at [67, 496] on span "Uzdevumi" at bounding box center [52, 502] width 54 height 13
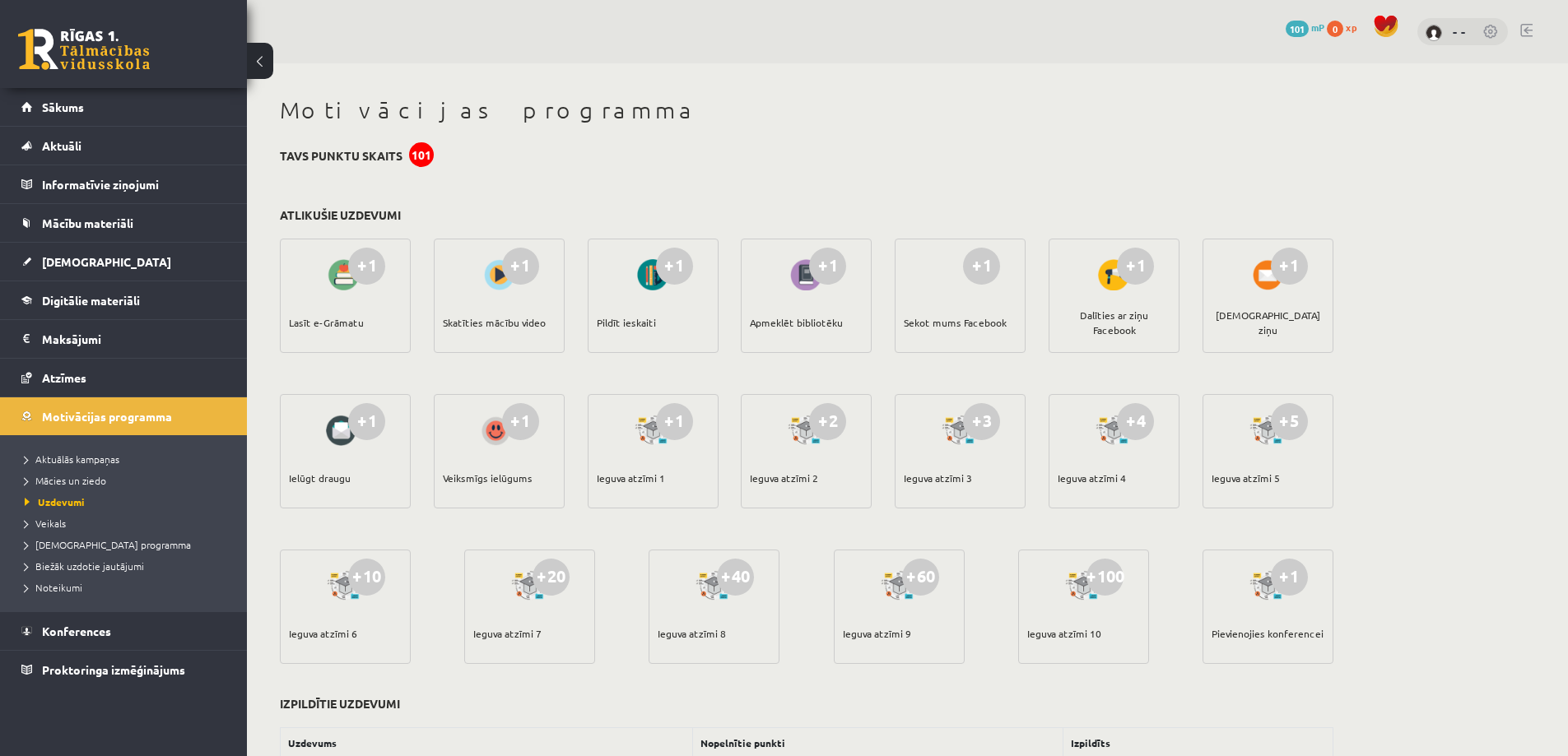
scroll to position [107, 0]
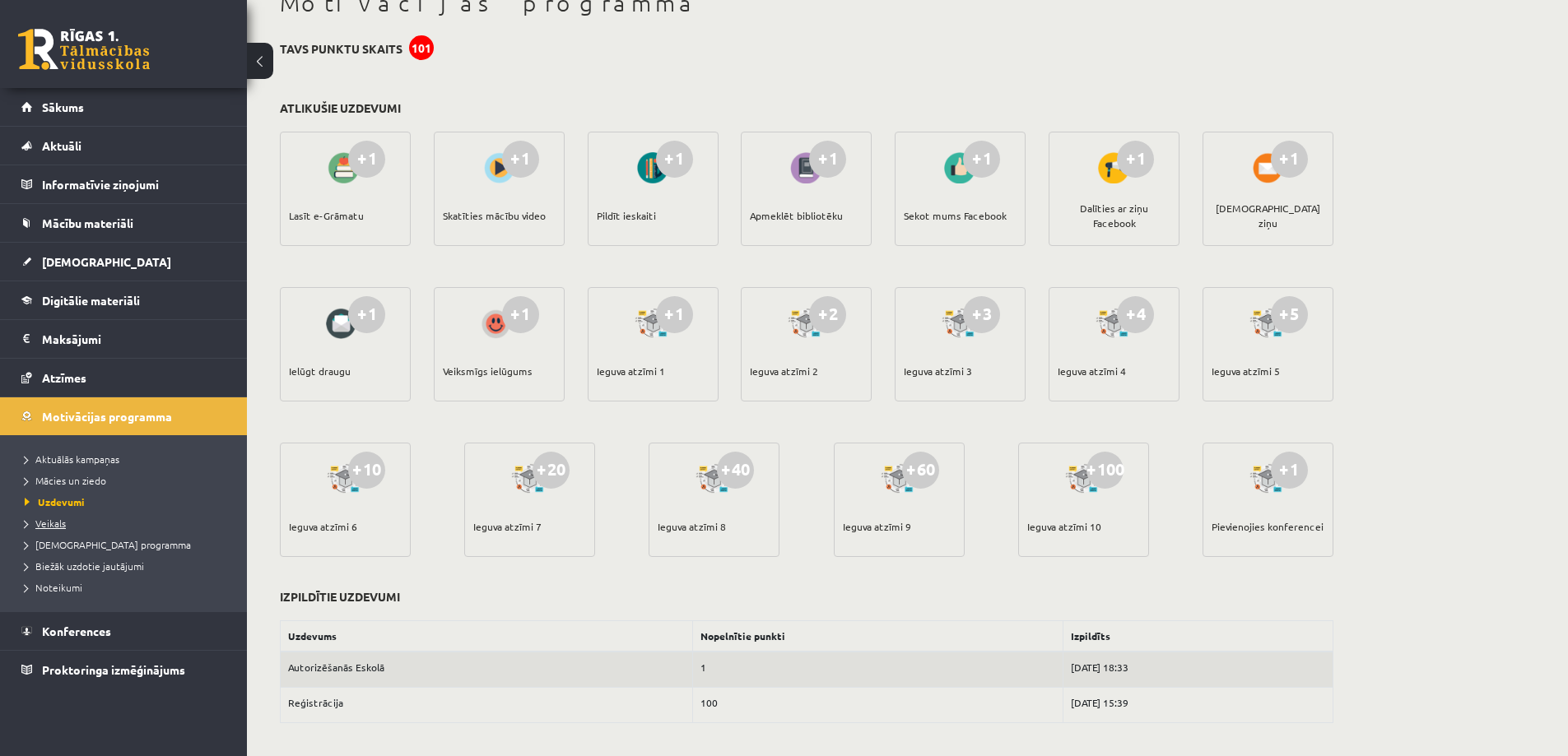
click at [42, 521] on span "Veikals" at bounding box center [45, 523] width 41 height 13
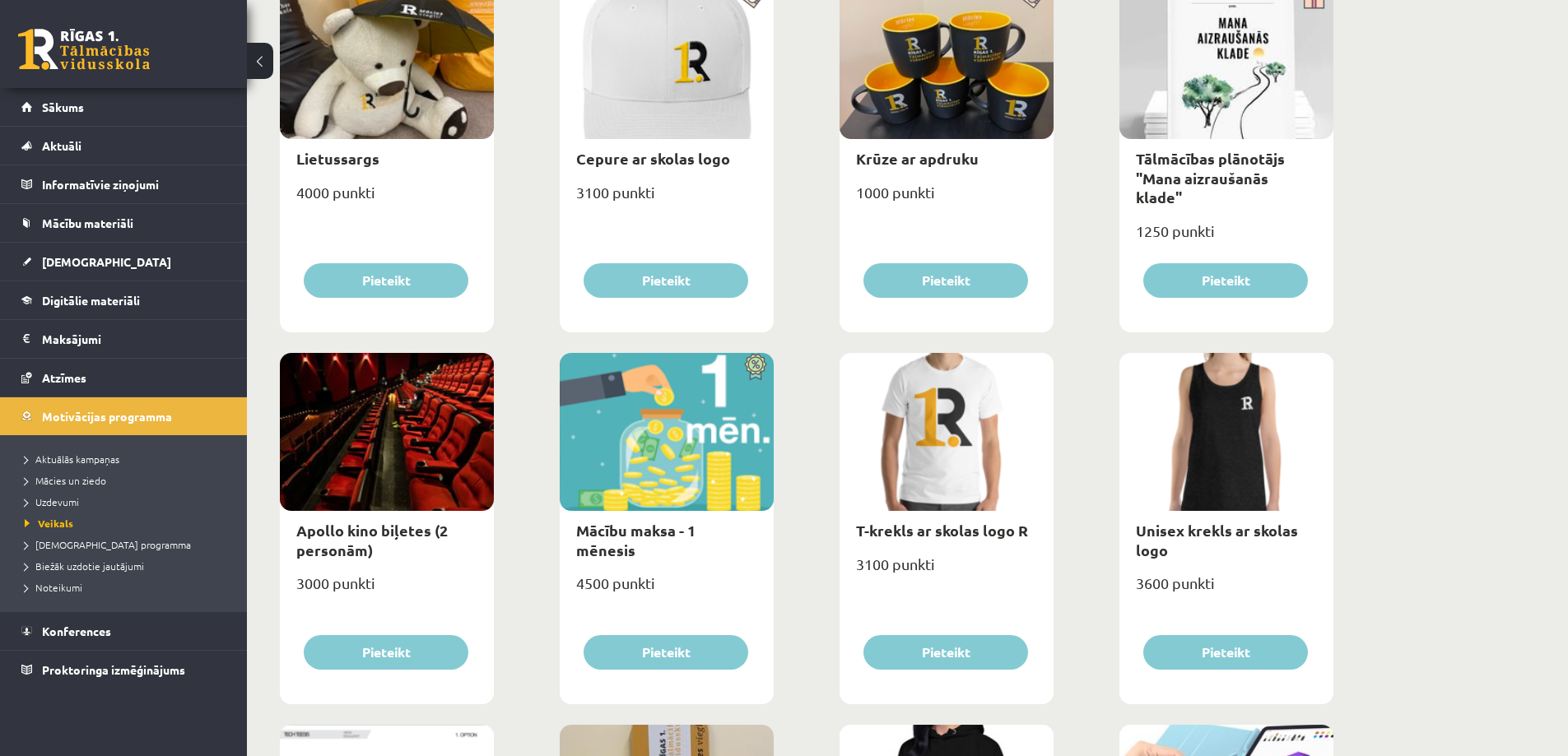
scroll to position [373, 0]
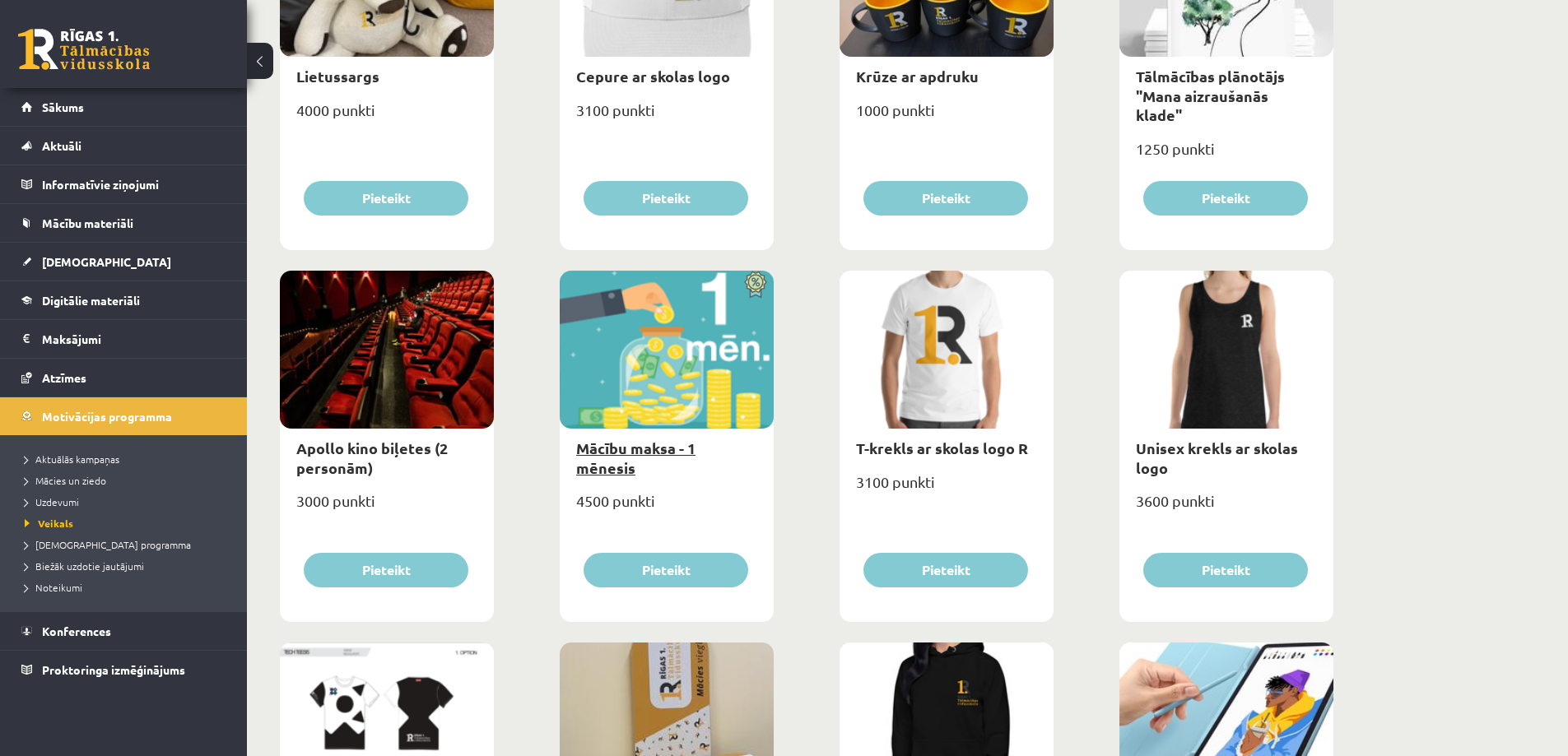
click at [623, 454] on link "Mācību maksa - 1 mēnesis" at bounding box center [635, 457] width 119 height 38
type input "*"
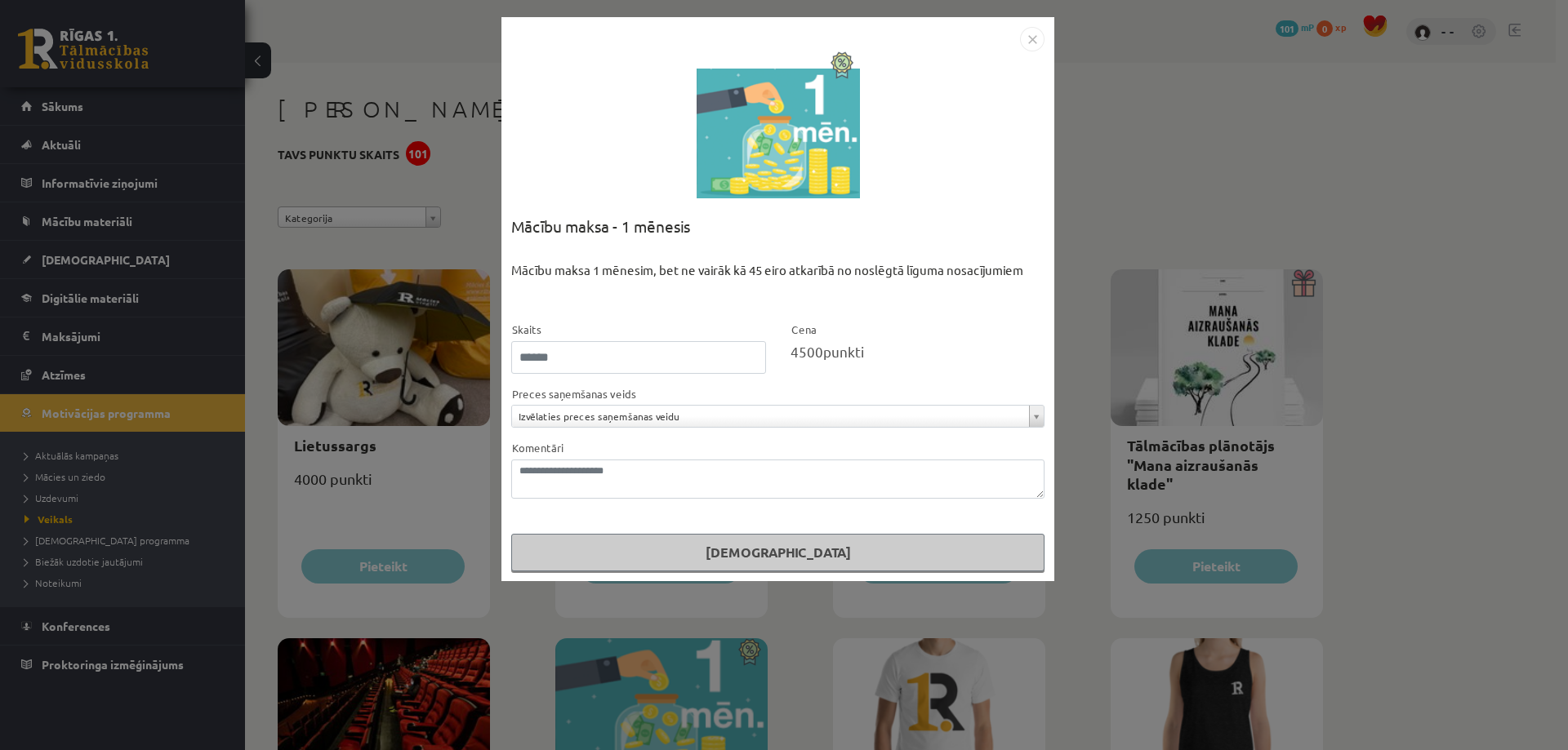
click at [1029, 31] on img "Close" at bounding box center [1032, 40] width 25 height 25
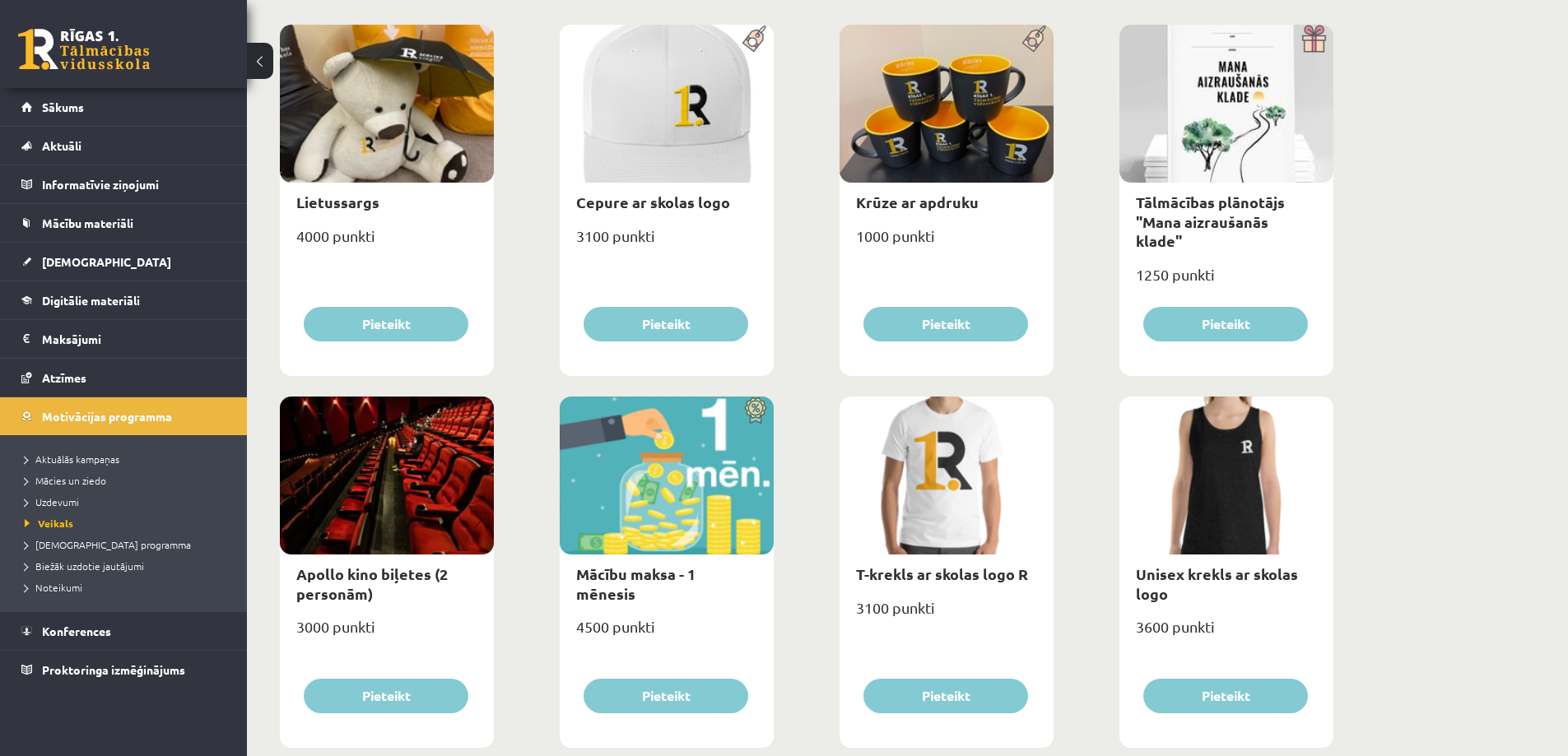
scroll to position [329, 0]
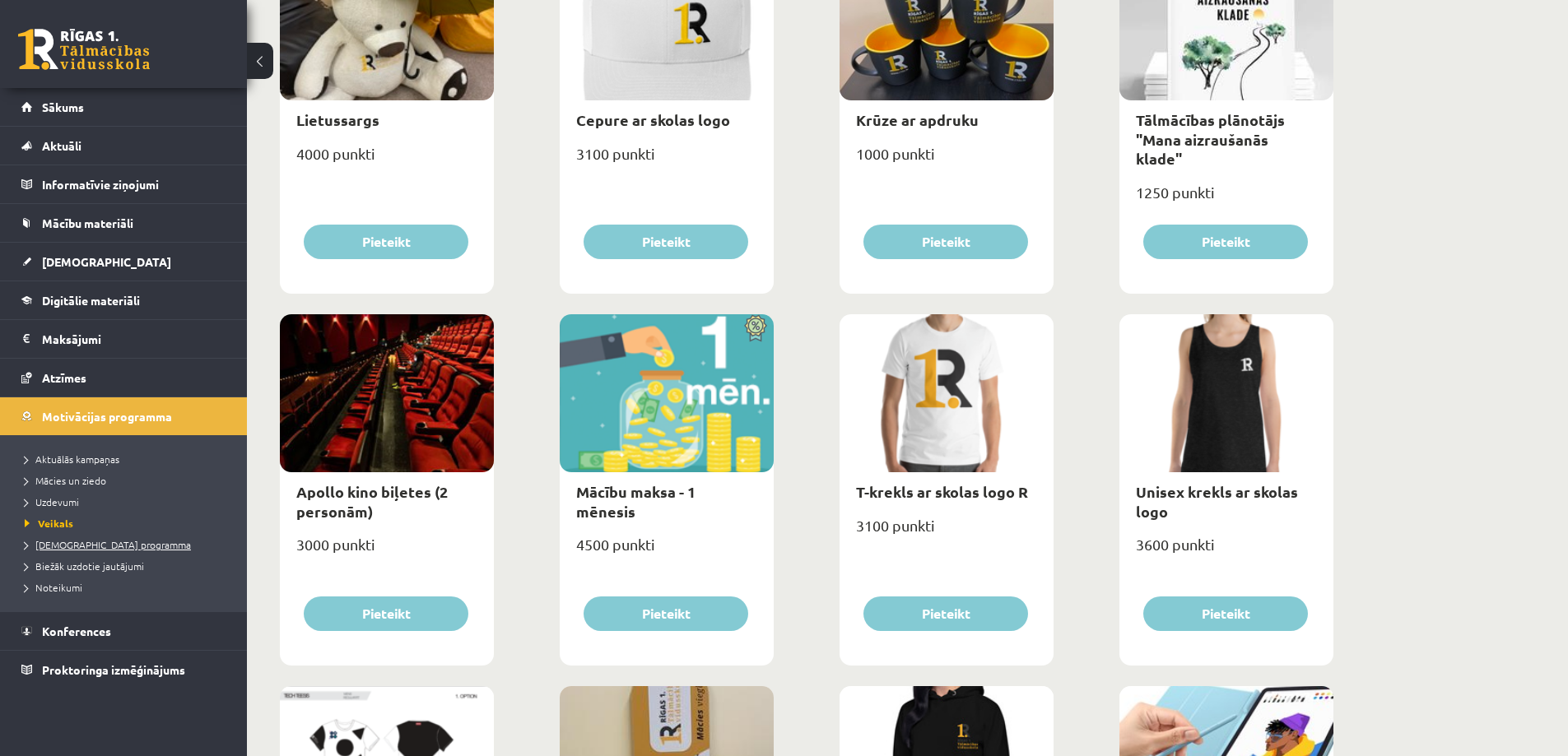
click at [83, 543] on span "[DEMOGRAPHIC_DATA] programma" at bounding box center [108, 545] width 166 height 13
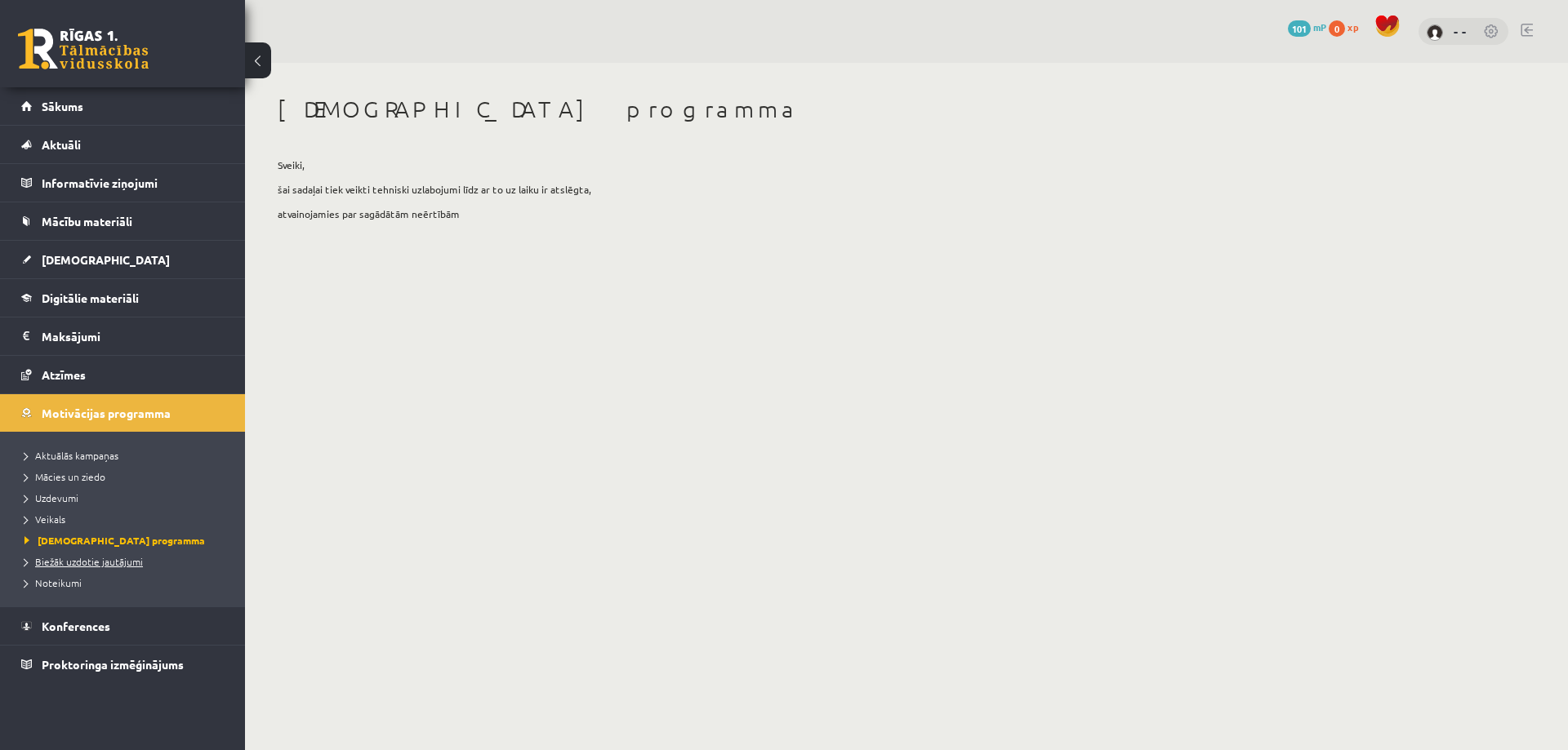
click at [86, 559] on span "Biežāk uzdotie jautājumi" at bounding box center [84, 561] width 118 height 13
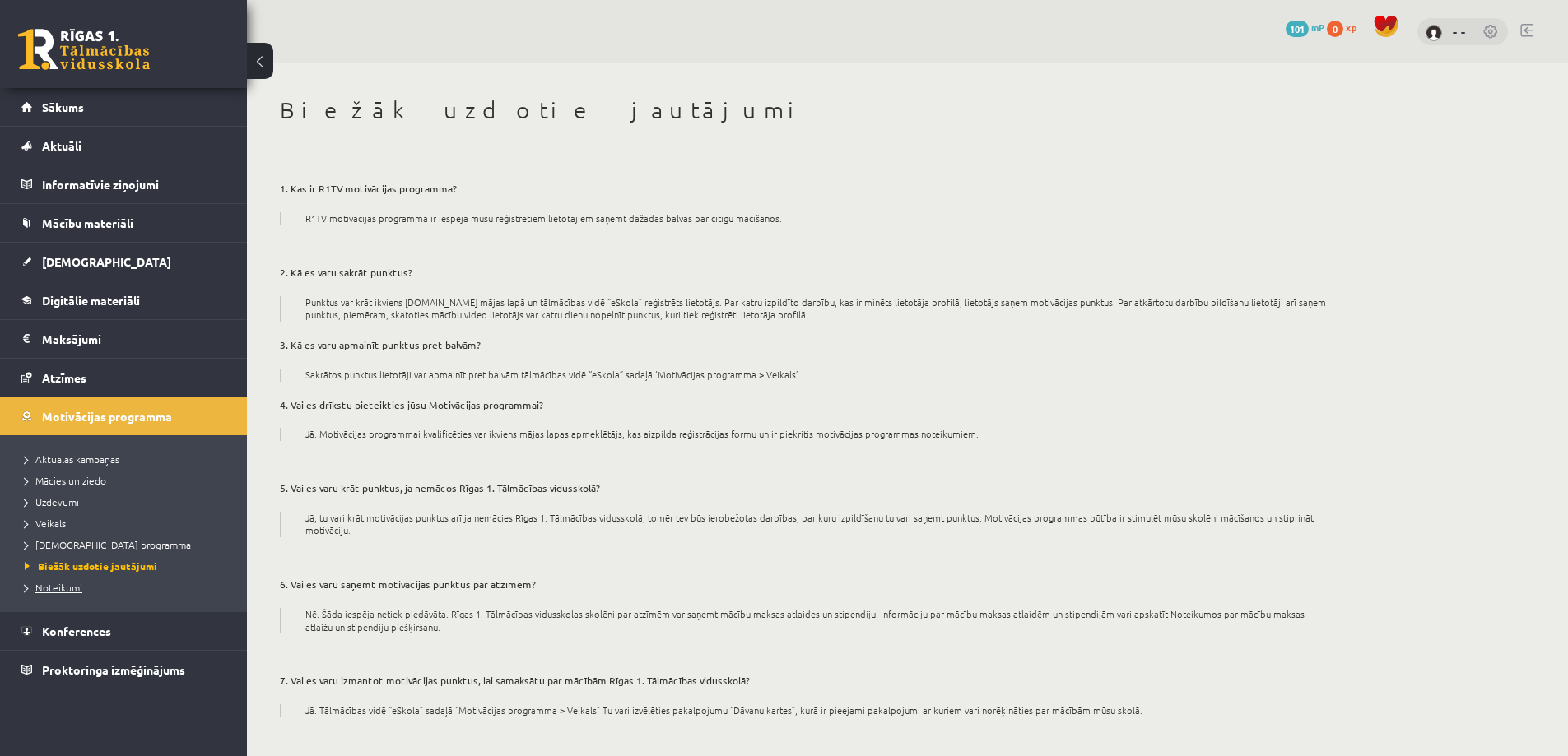
click at [74, 588] on span "Noteikumi" at bounding box center [53, 588] width 58 height 13
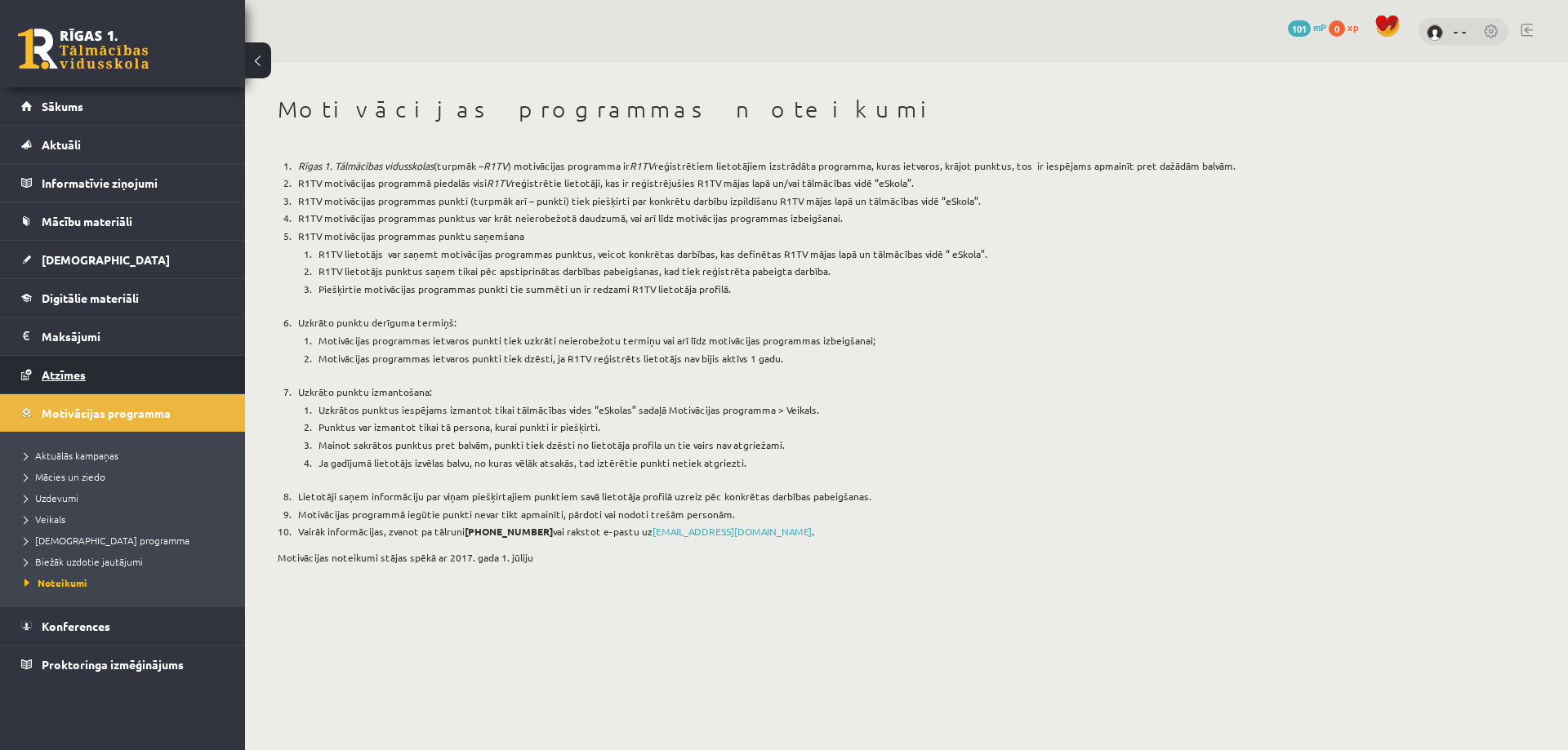
click at [84, 372] on span "Atzīmes" at bounding box center [63, 375] width 44 height 15
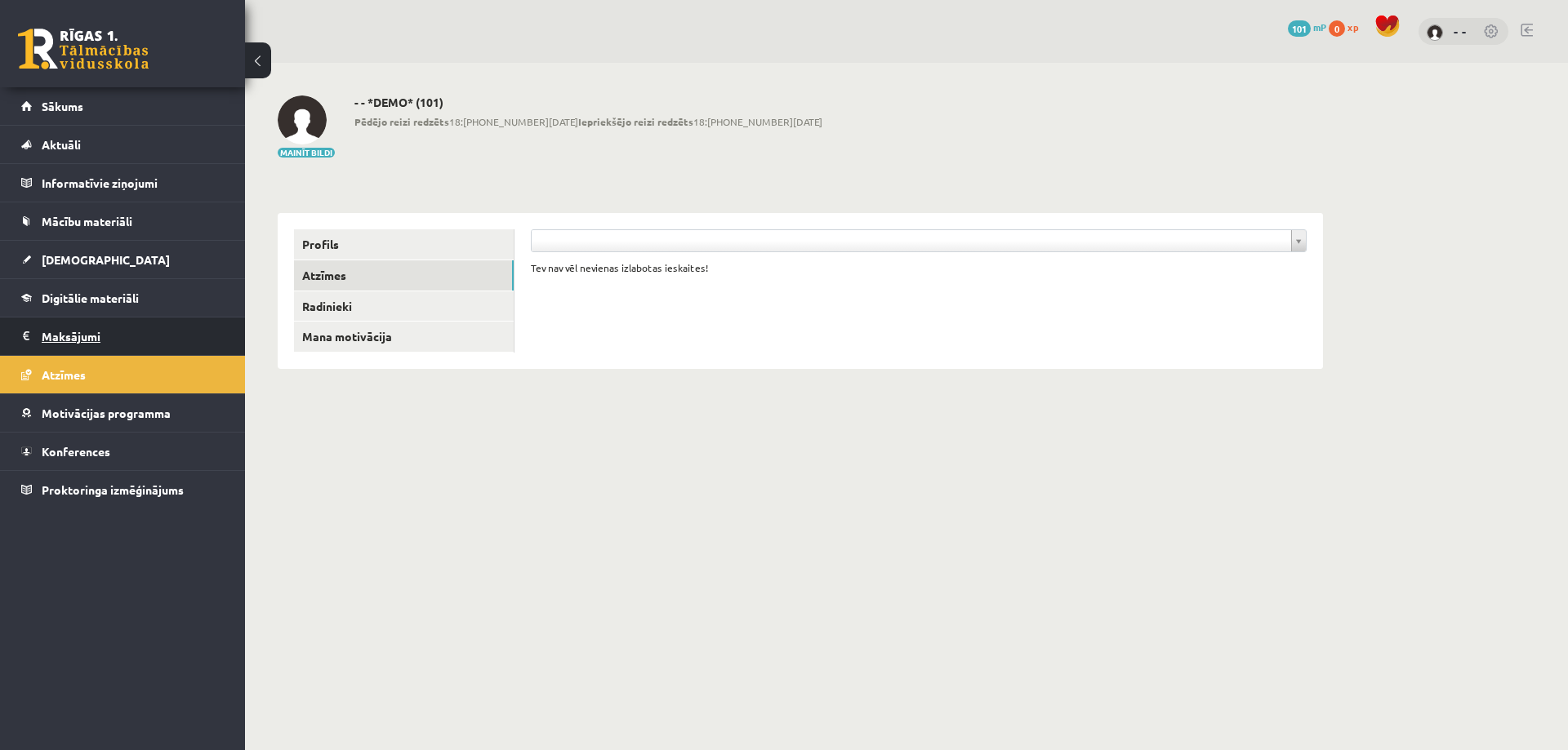
click at [96, 346] on legend "Maksājumi 0" at bounding box center [132, 336] width 183 height 37
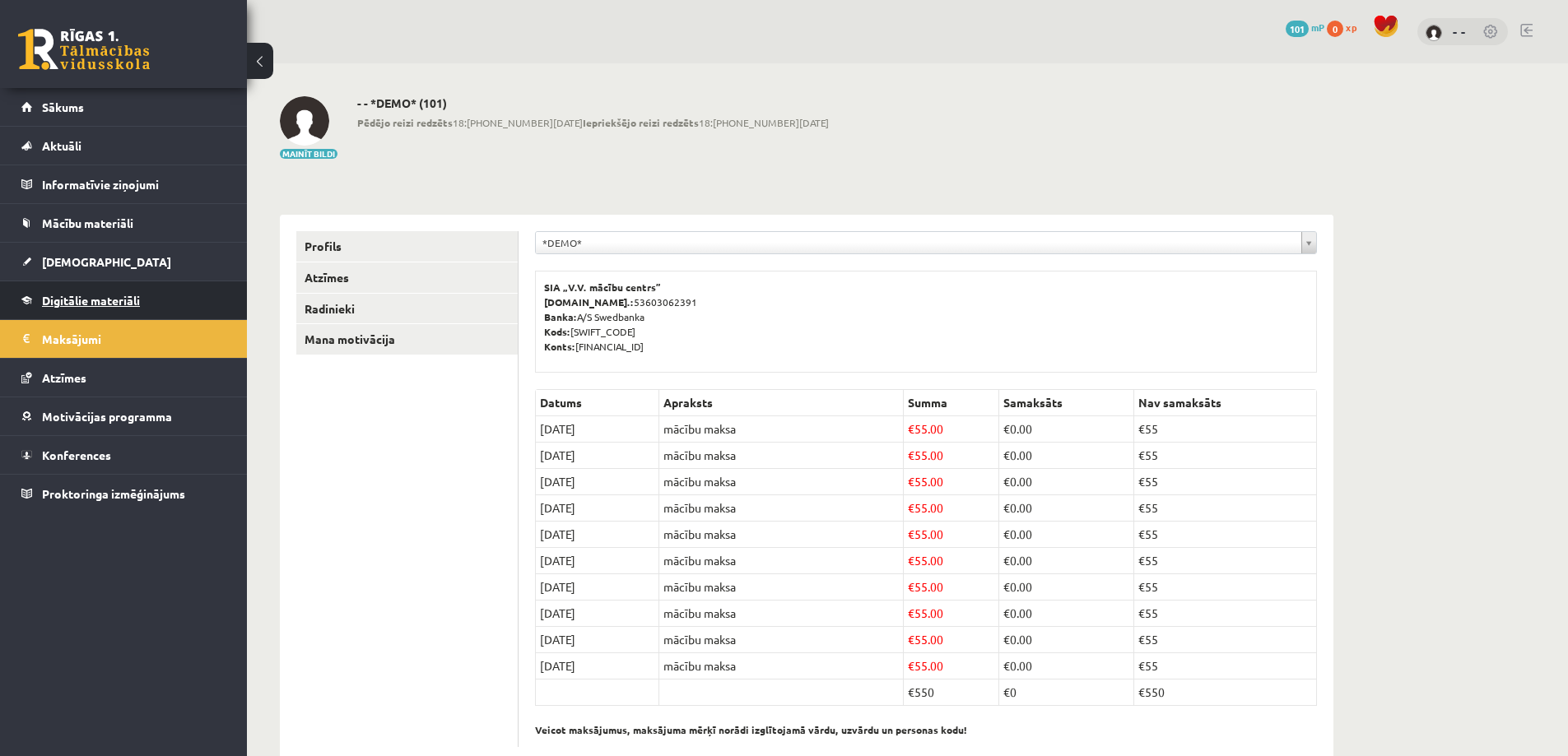
click at [98, 298] on span "Digitālie materiāli" at bounding box center [91, 301] width 98 height 15
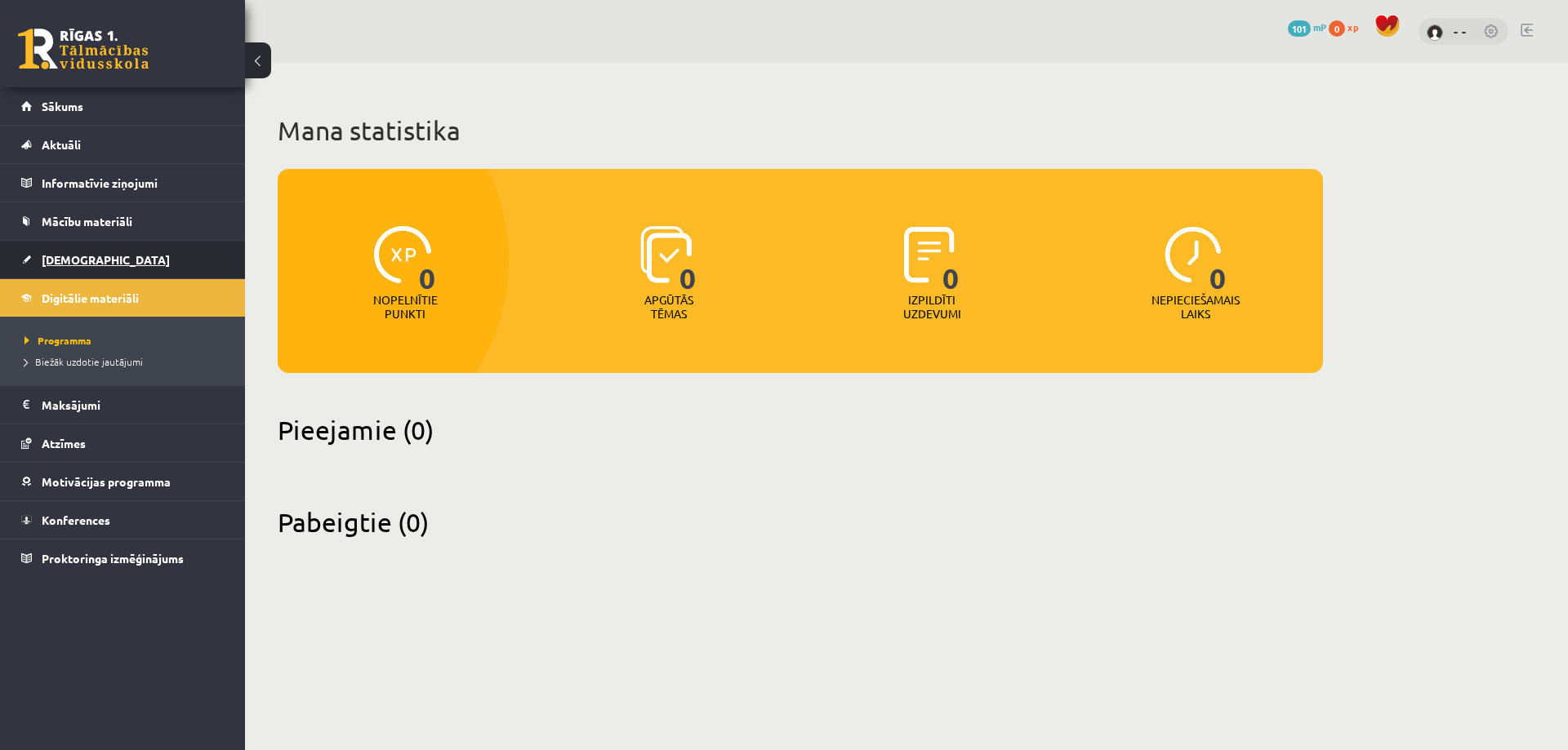
click at [79, 276] on link "[DEMOGRAPHIC_DATA]" at bounding box center [123, 259] width 203 height 37
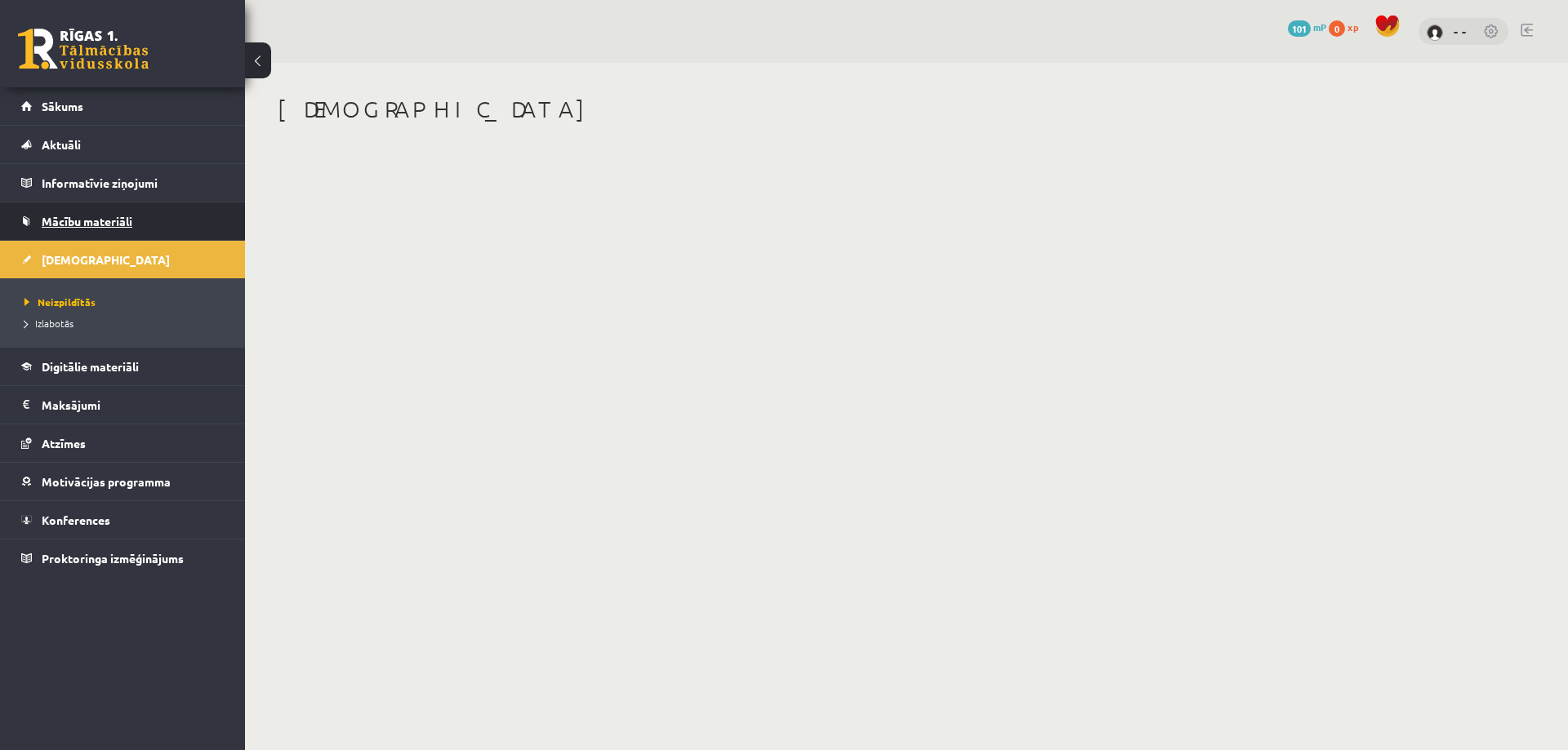
click at [79, 226] on span "Mācību materiāli" at bounding box center [87, 222] width 91 height 15
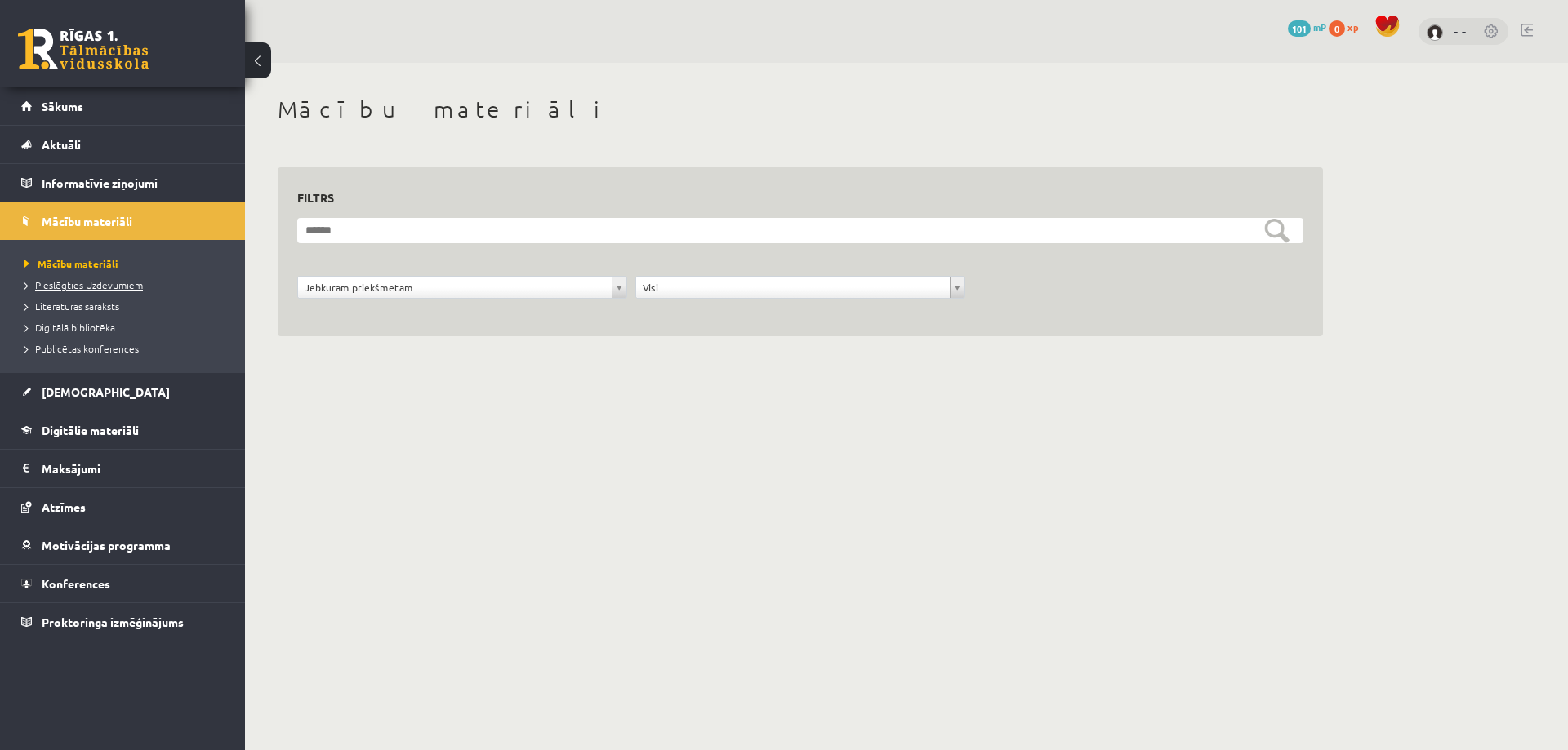
click at [94, 285] on span "Pieslēgties Uzdevumiem" at bounding box center [84, 285] width 118 height 13
click at [99, 112] on link "Sākums" at bounding box center [123, 106] width 203 height 37
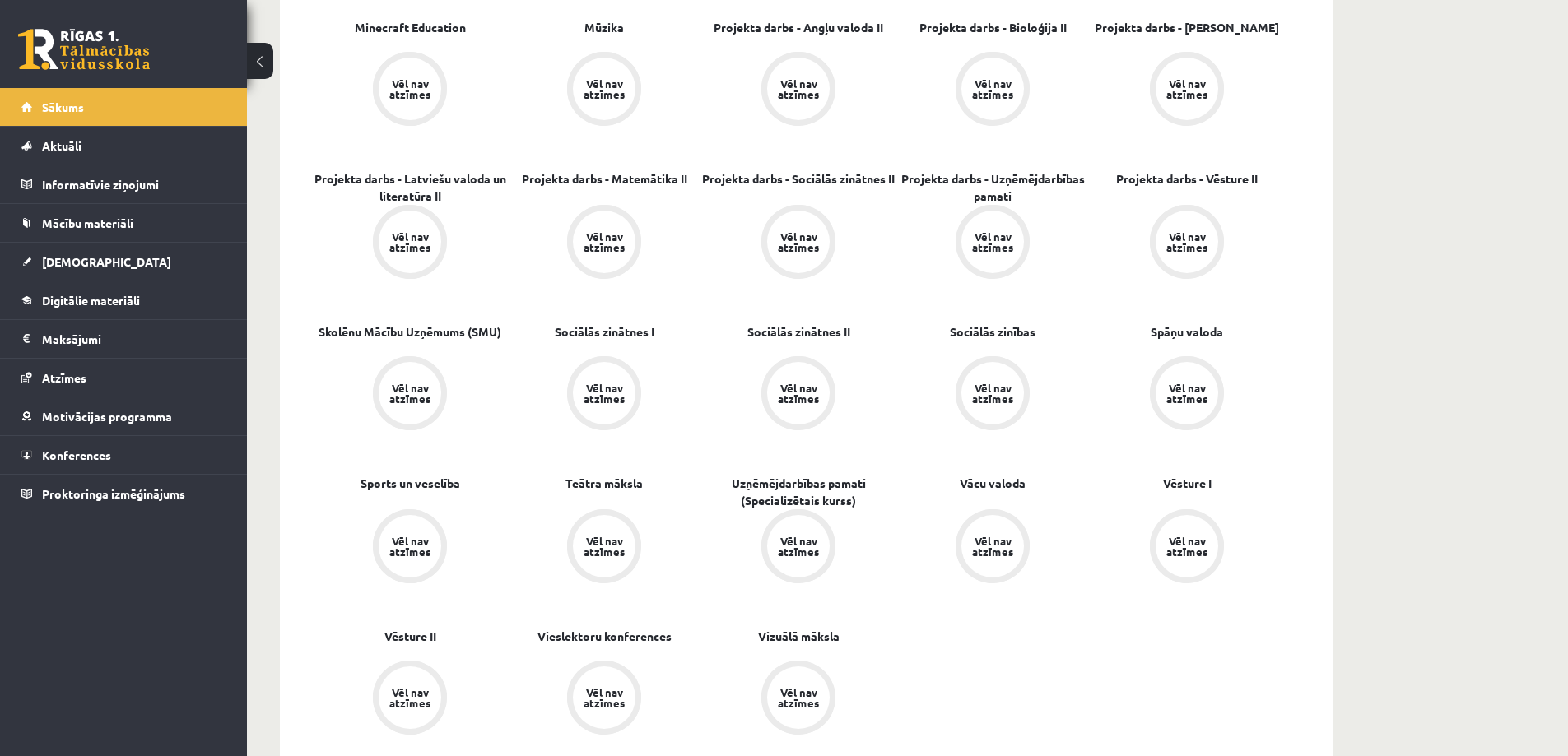
scroll to position [623, 0]
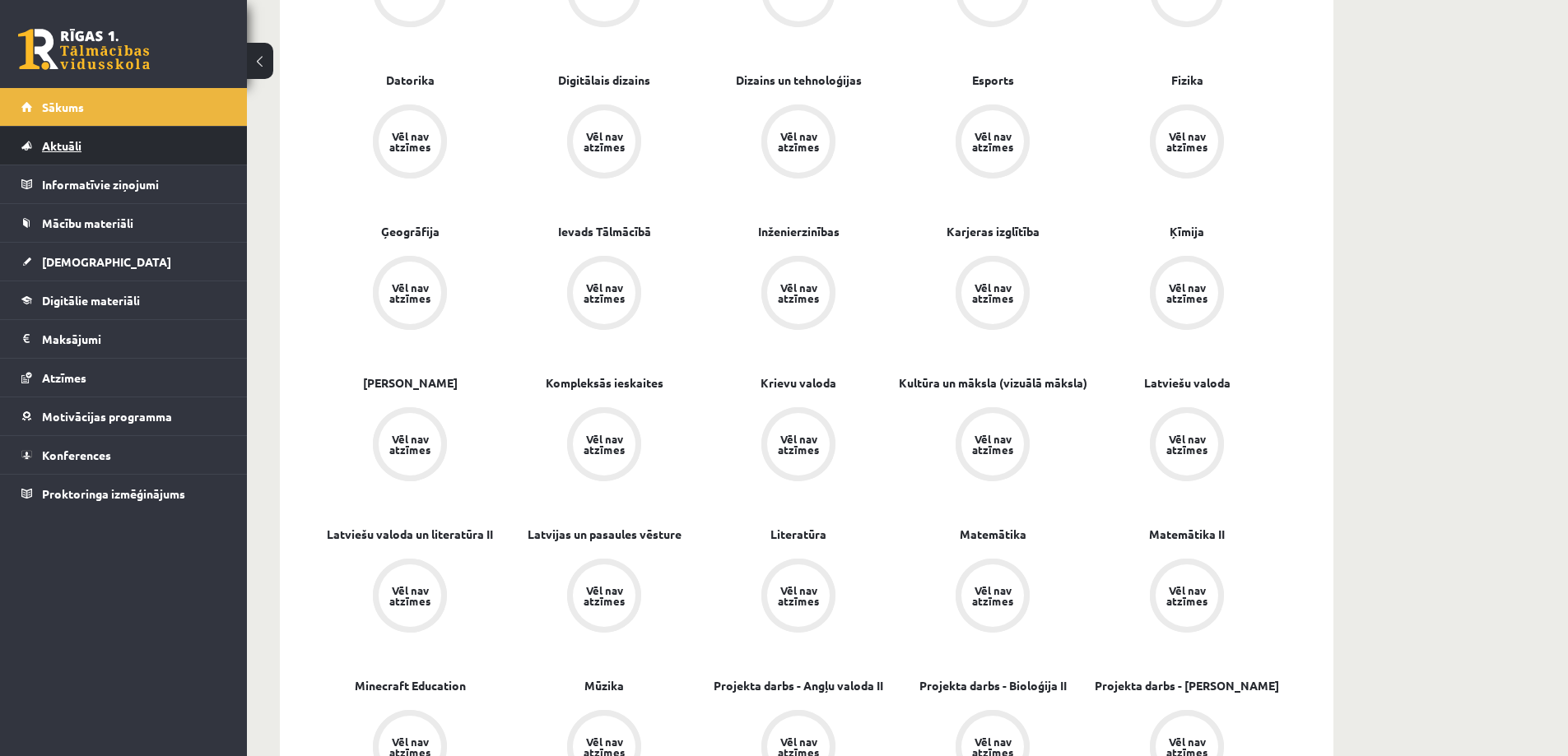
click at [99, 158] on link "Aktuāli" at bounding box center [124, 145] width 205 height 38
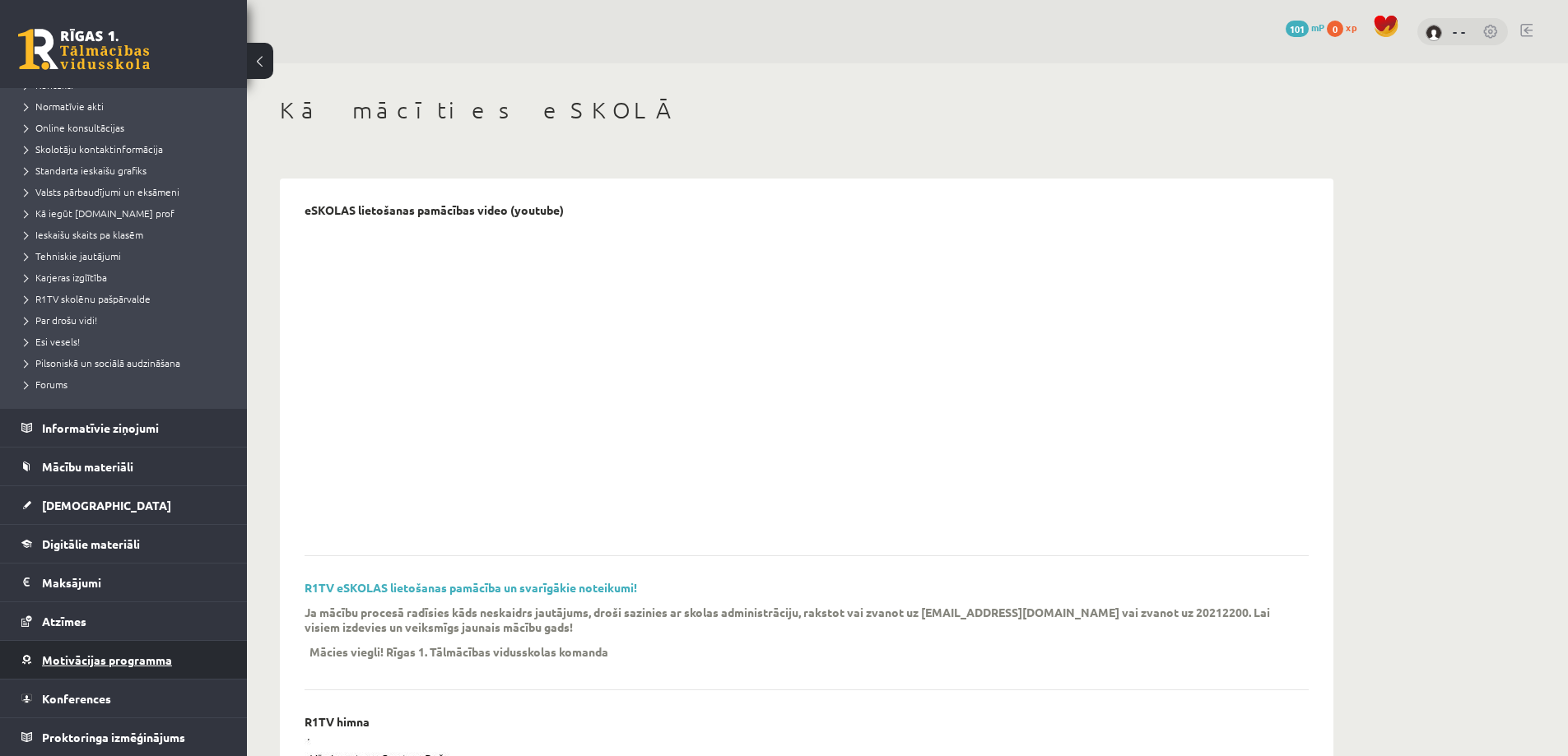
click at [107, 666] on span "Motivācijas programma" at bounding box center [107, 660] width 130 height 15
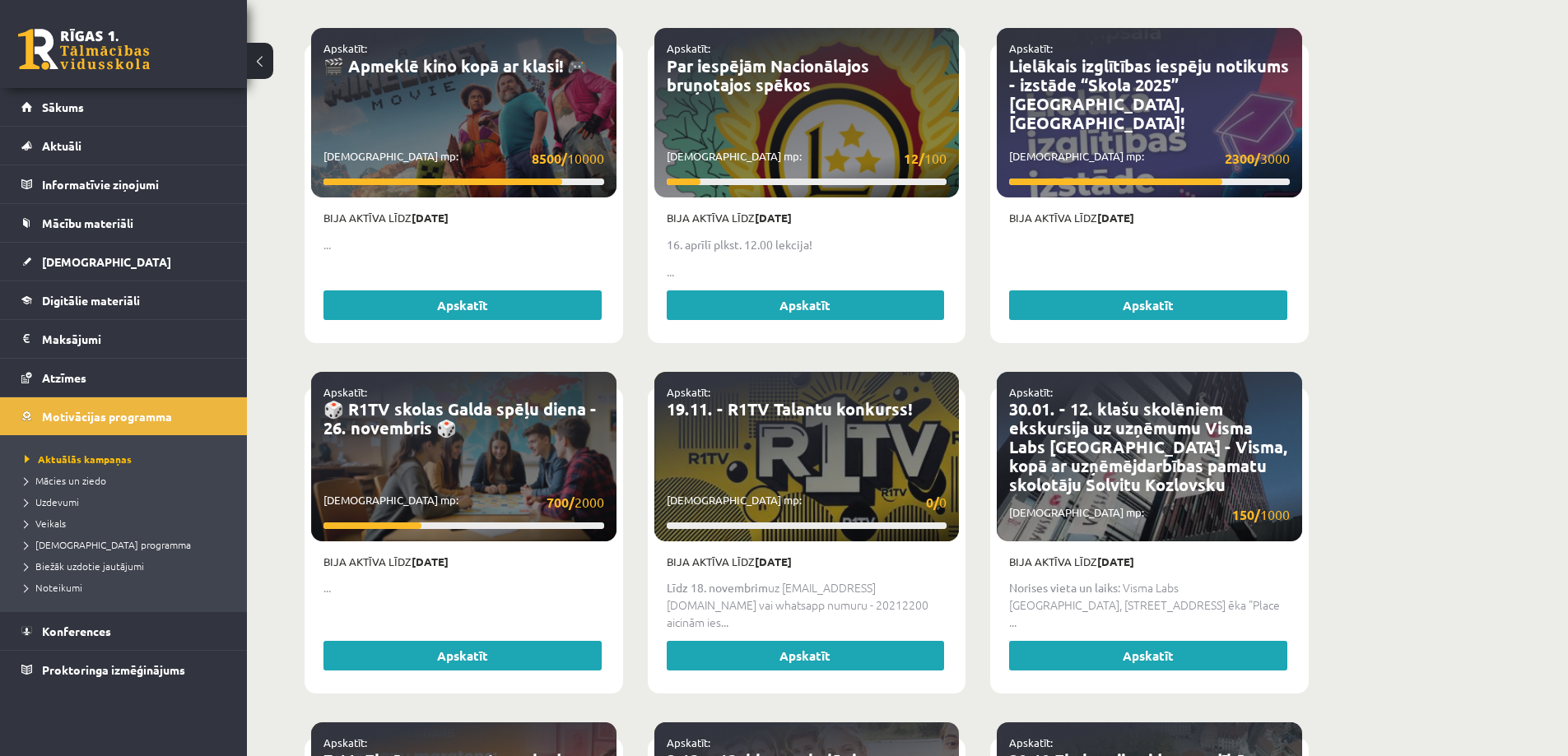
scroll to position [204, 0]
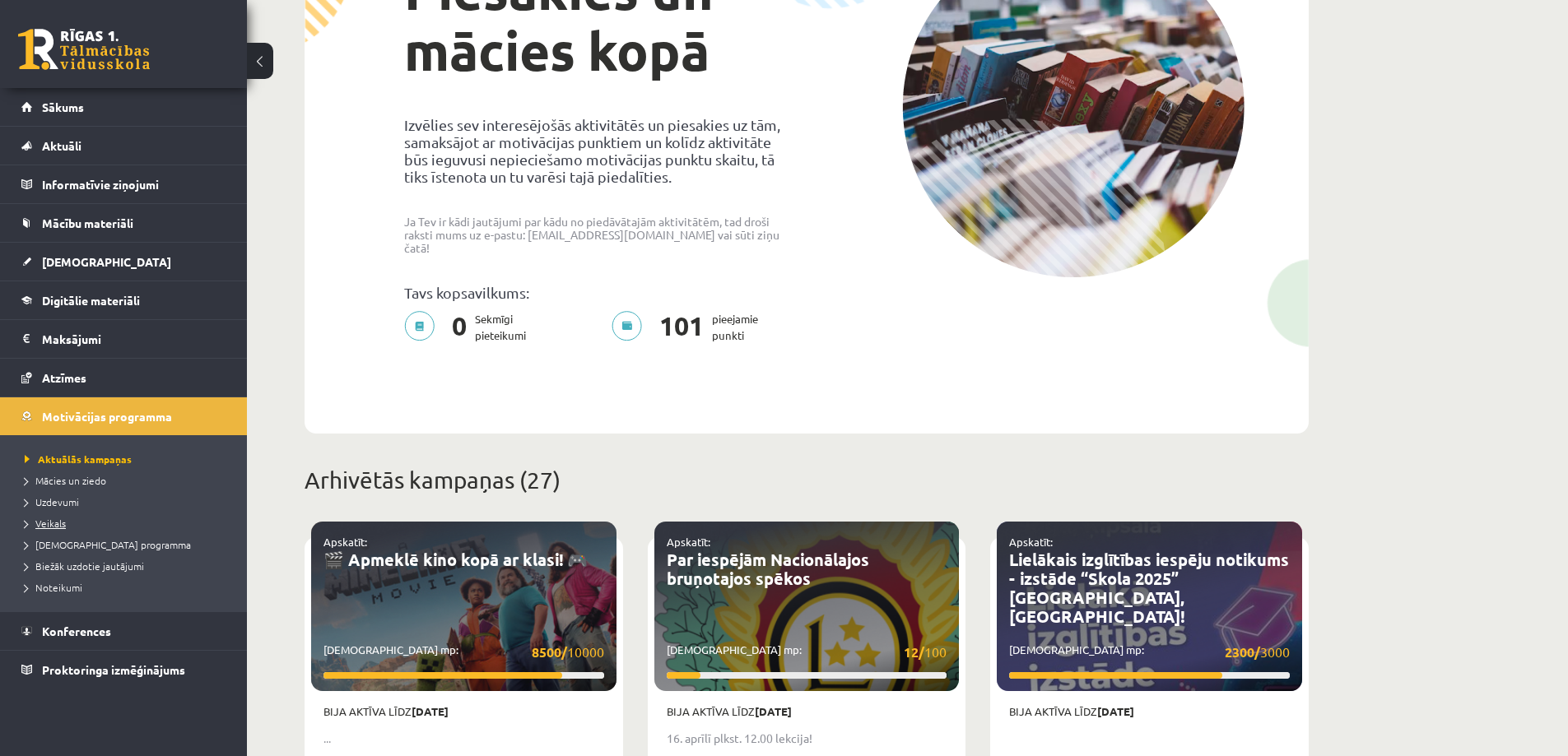
click at [63, 522] on span "Veikals" at bounding box center [45, 523] width 41 height 13
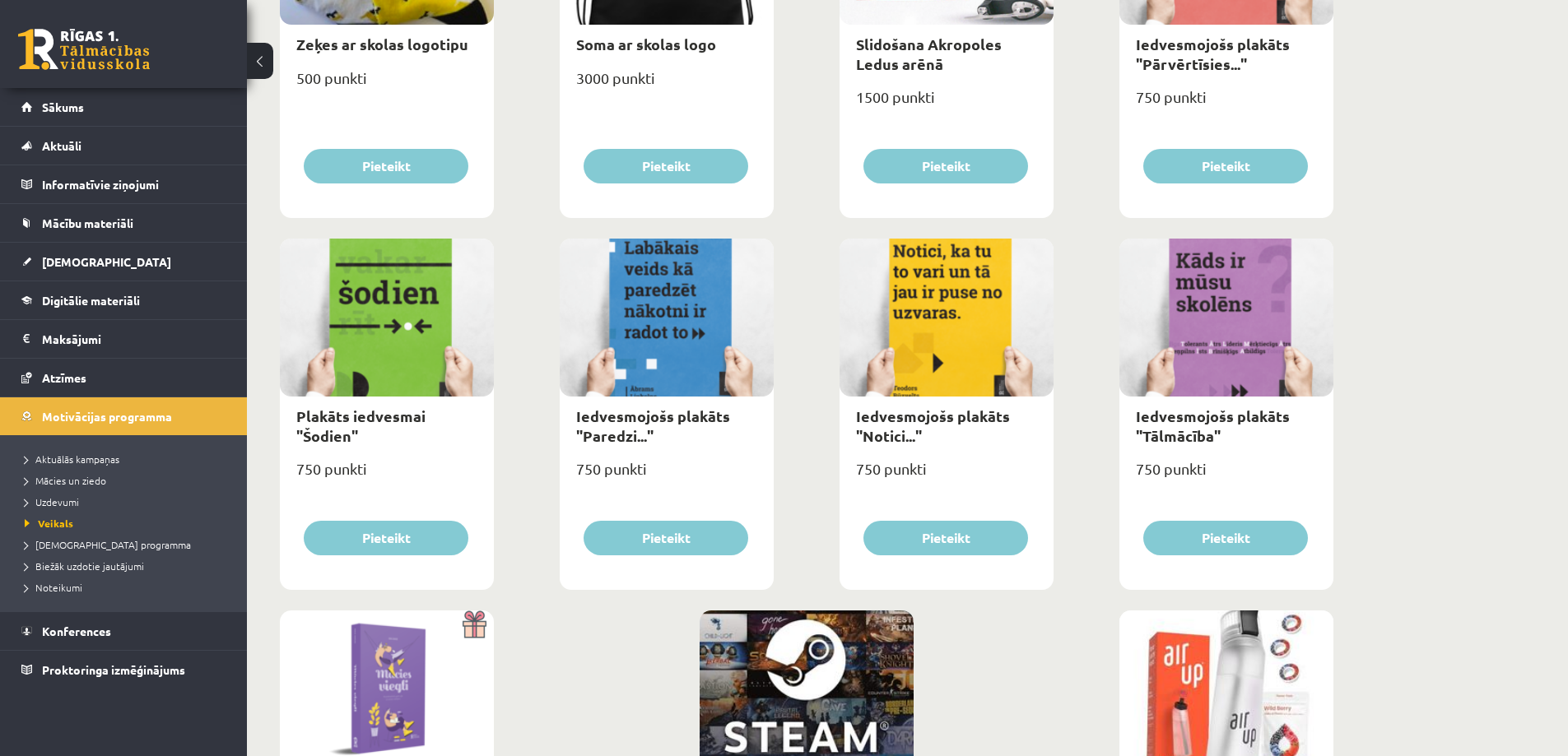
scroll to position [1772, 0]
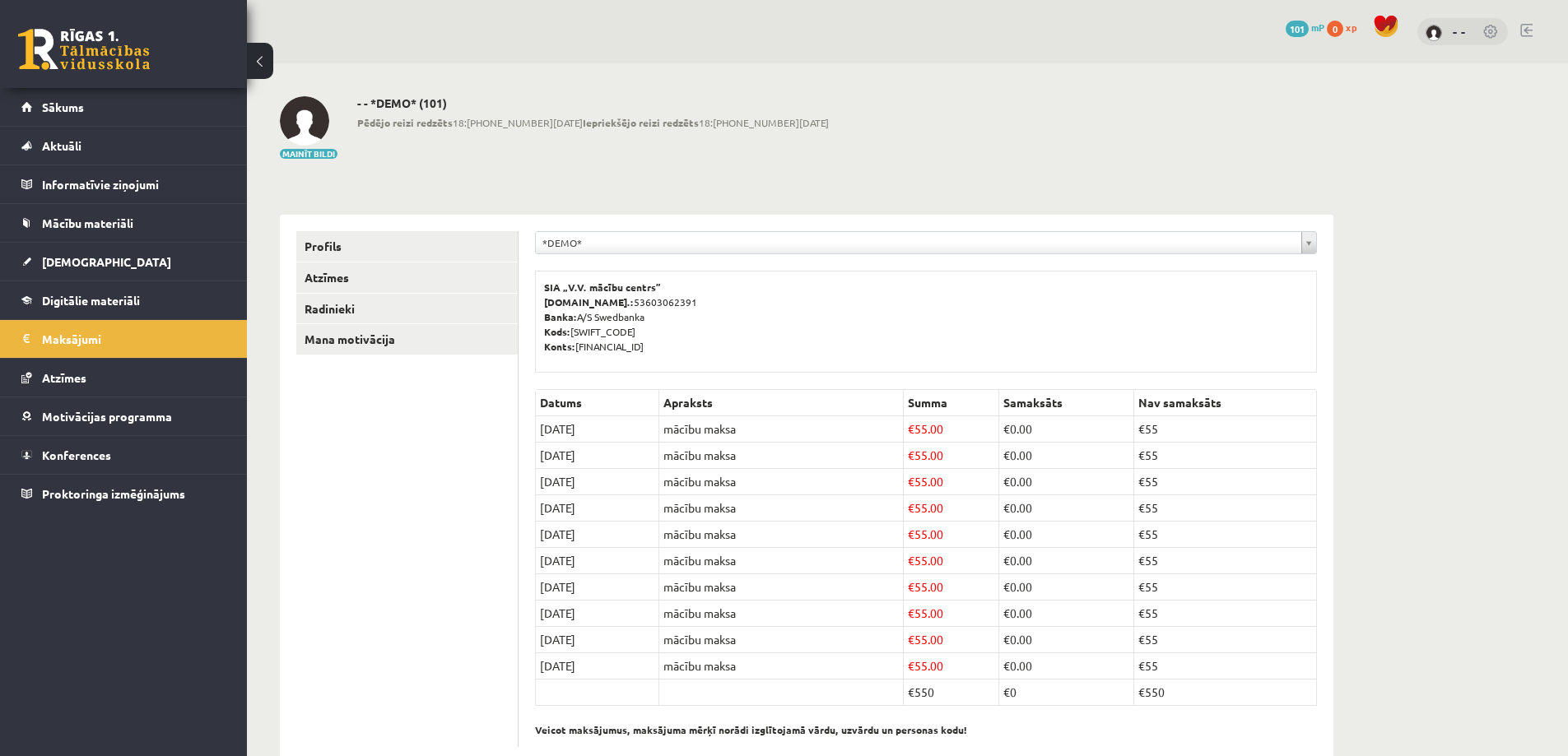
scroll to position [40, 0]
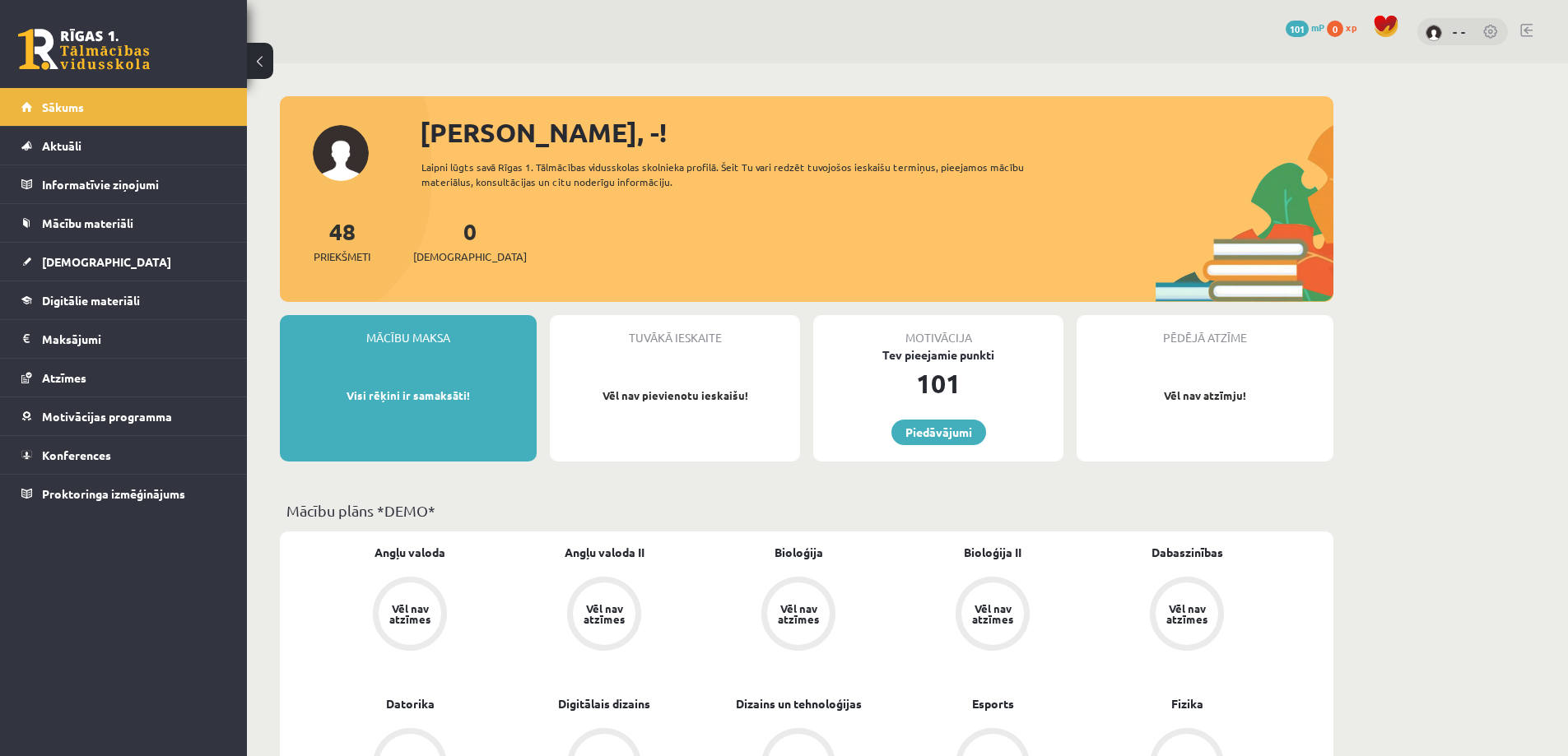
click at [1451, 36] on div "- -" at bounding box center [1462, 33] width 91 height 28
